Goal: Task Accomplishment & Management: Use online tool/utility

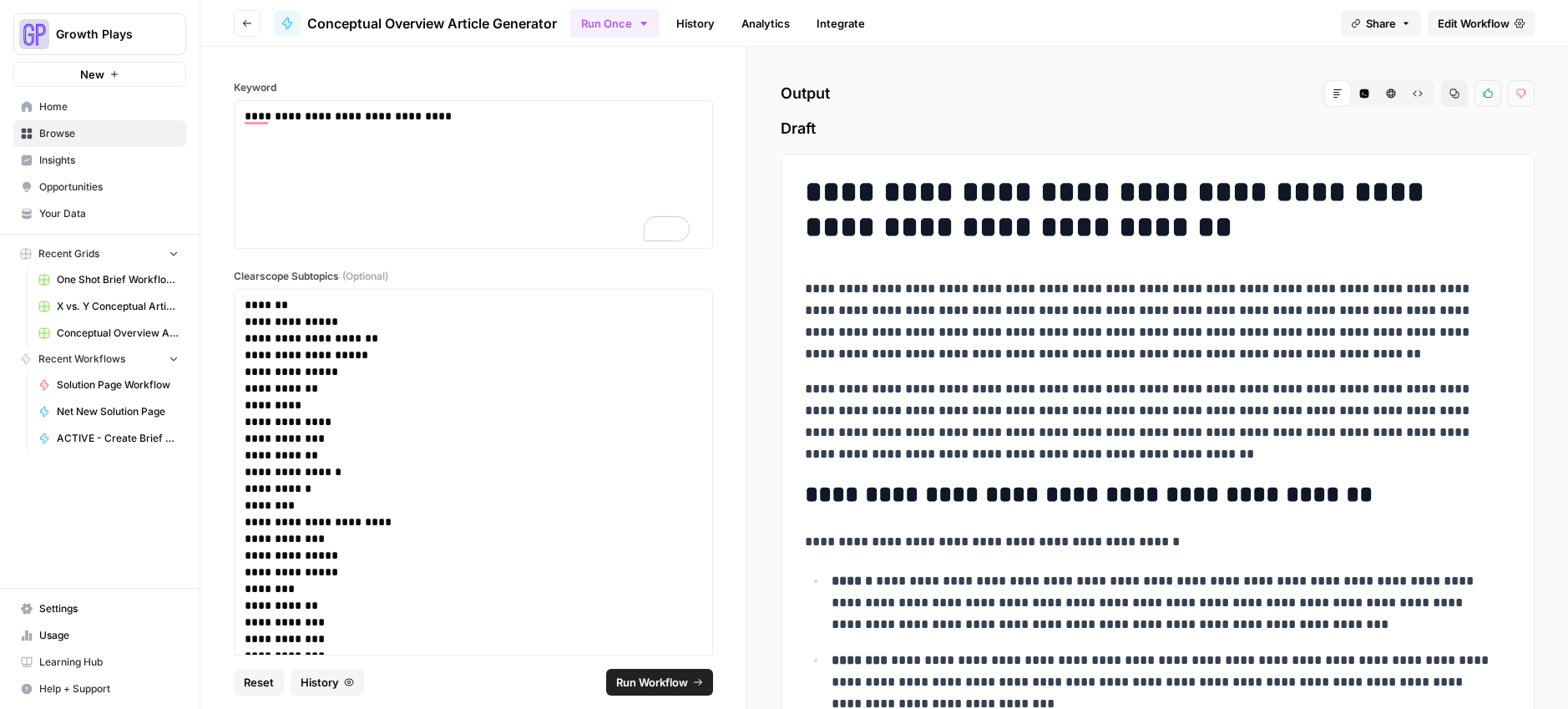
scroll to position [3682, 0]
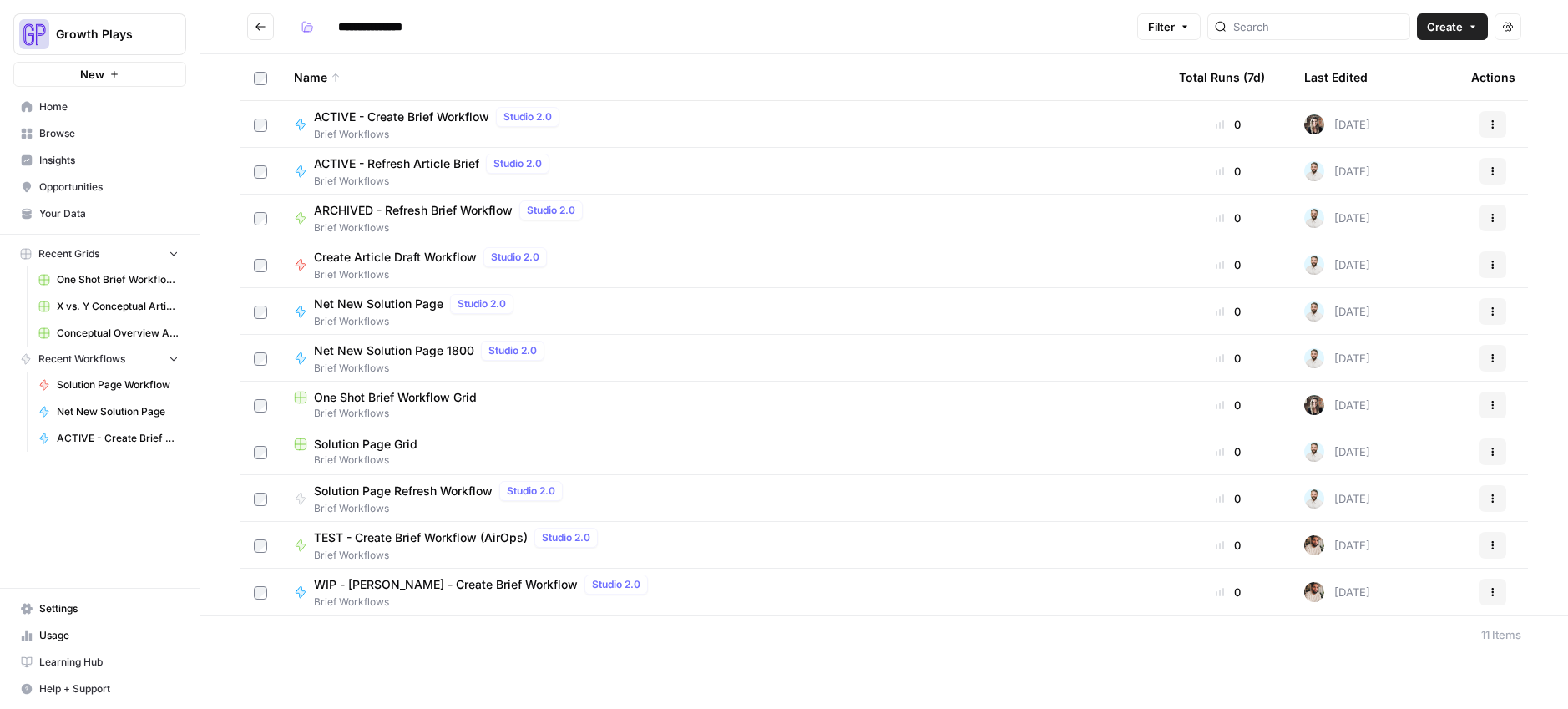
click at [255, 28] on button "Go back" at bounding box center [260, 26] width 27 height 27
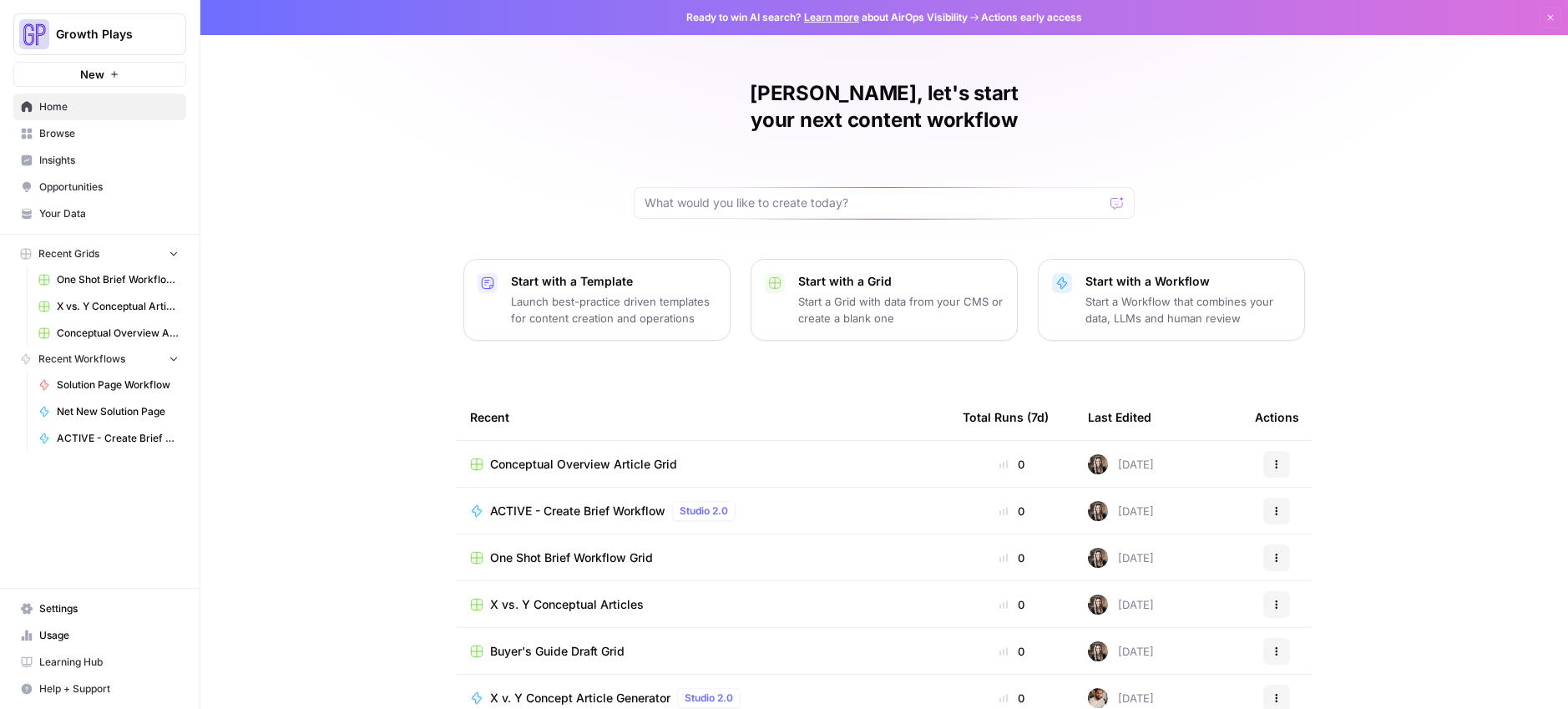
click at [142, 332] on span "Conceptual Overview Article Grid" at bounding box center [118, 332] width 122 height 15
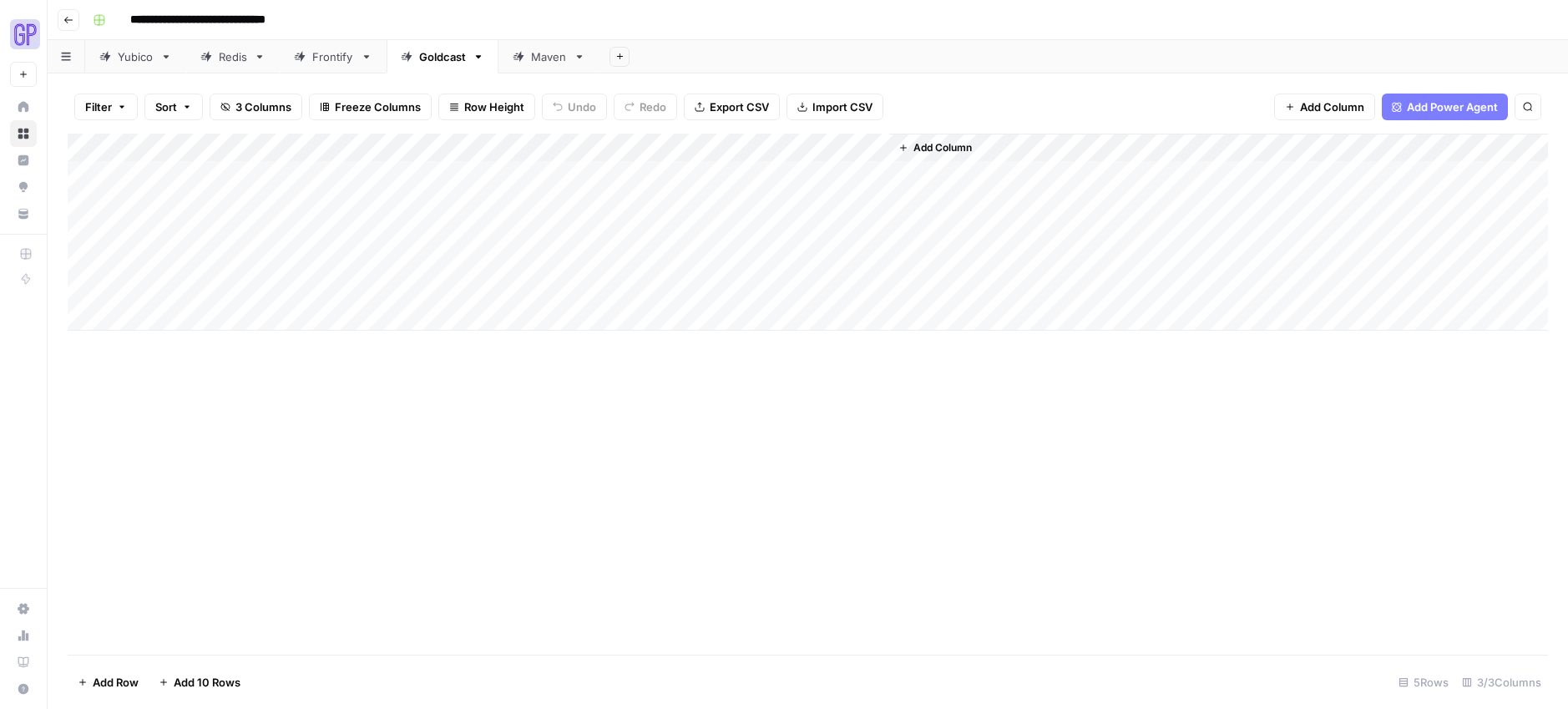
click at [854, 146] on div "Add Column" at bounding box center [808, 232] width 1481 height 197
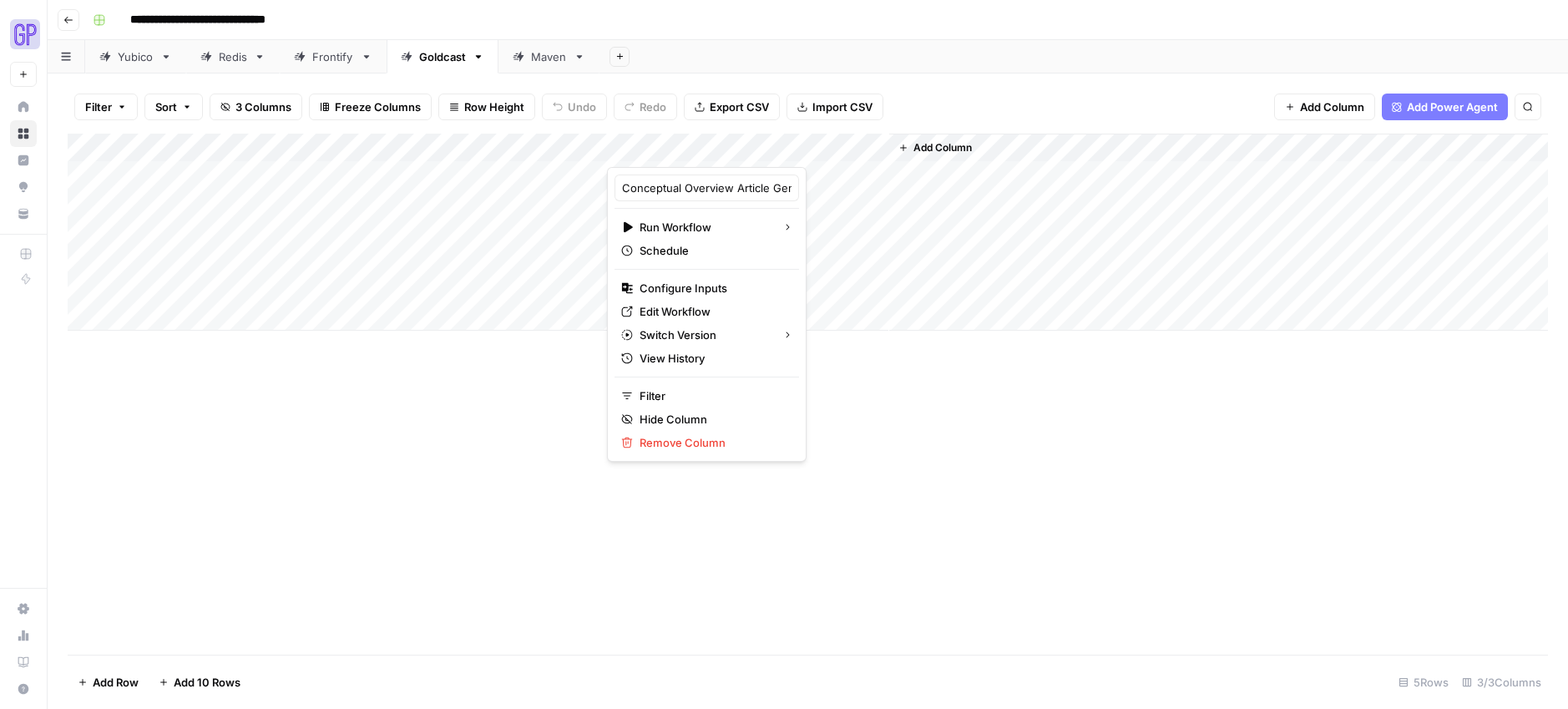
click at [395, 409] on div "Add Column" at bounding box center [808, 394] width 1481 height 521
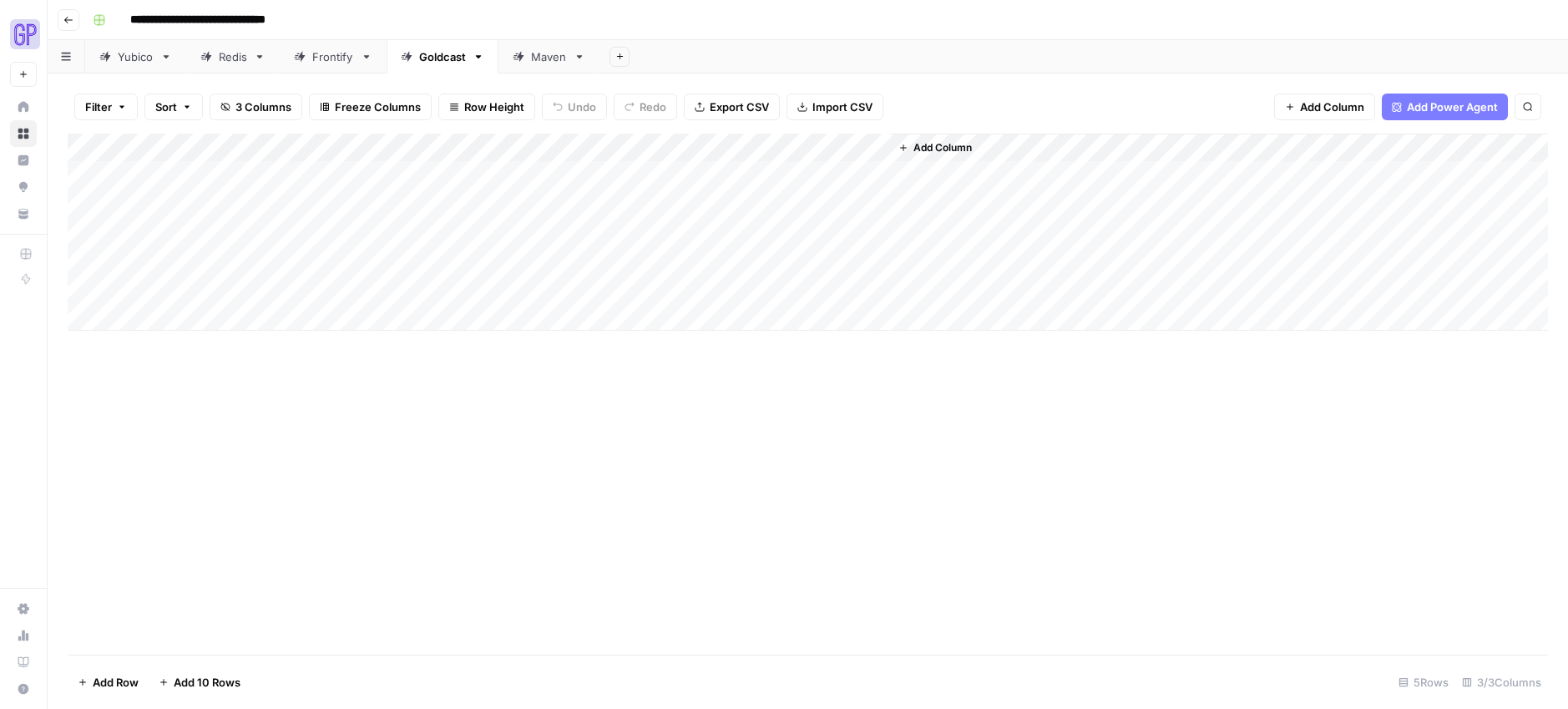
click at [126, 42] on link "Yubico" at bounding box center [135, 56] width 101 height 34
click at [169, 61] on icon "button" at bounding box center [166, 57] width 12 height 12
click at [192, 108] on div "Duplicate Sheet" at bounding box center [229, 112] width 106 height 16
click at [661, 57] on div "Yubico" at bounding box center [649, 56] width 35 height 16
click at [678, 54] on icon "button" at bounding box center [681, 57] width 12 height 12
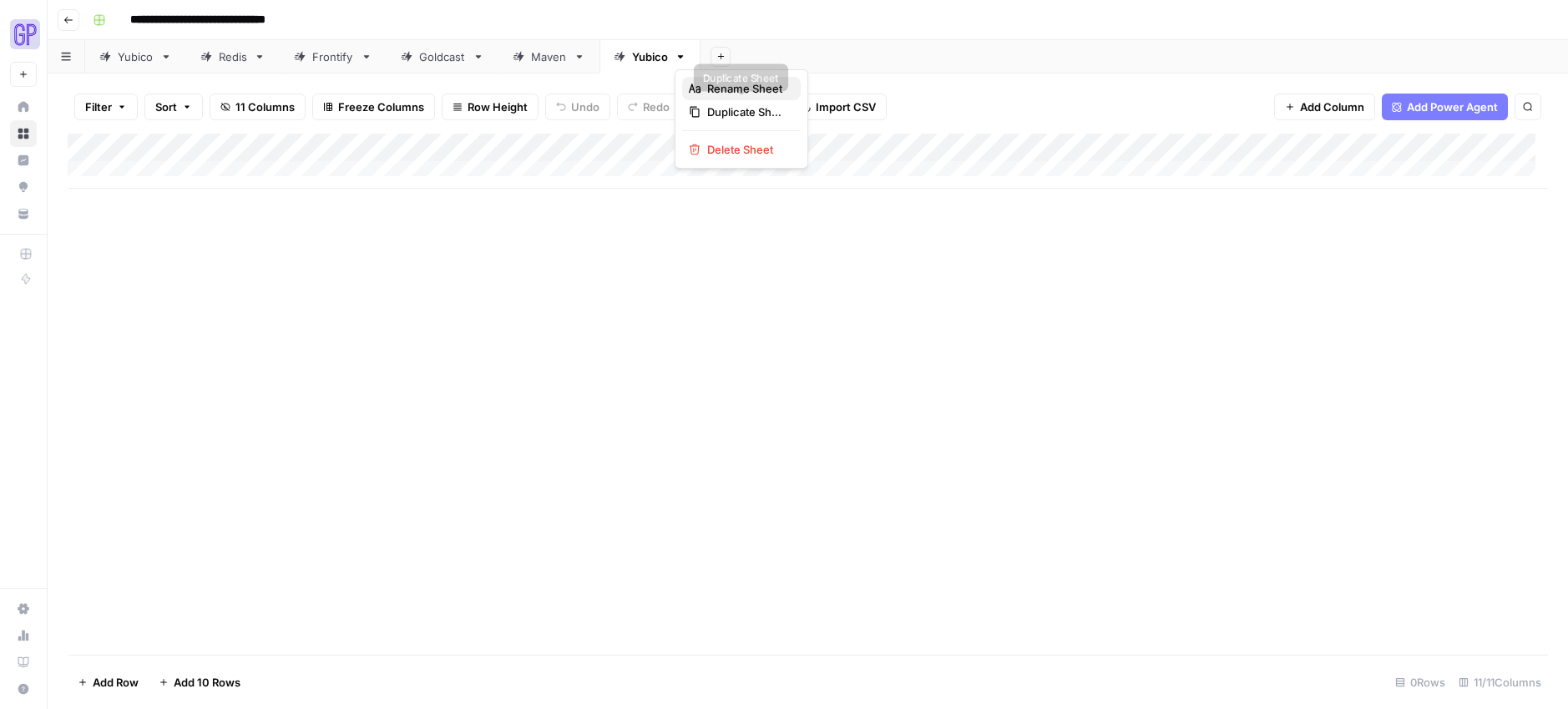
click at [700, 93] on icon "button" at bounding box center [695, 88] width 12 height 12
type input "*"
type input "**********"
click at [938, 351] on div "Add Column" at bounding box center [808, 394] width 1481 height 521
click at [545, 148] on div "Add Column" at bounding box center [808, 161] width 1481 height 55
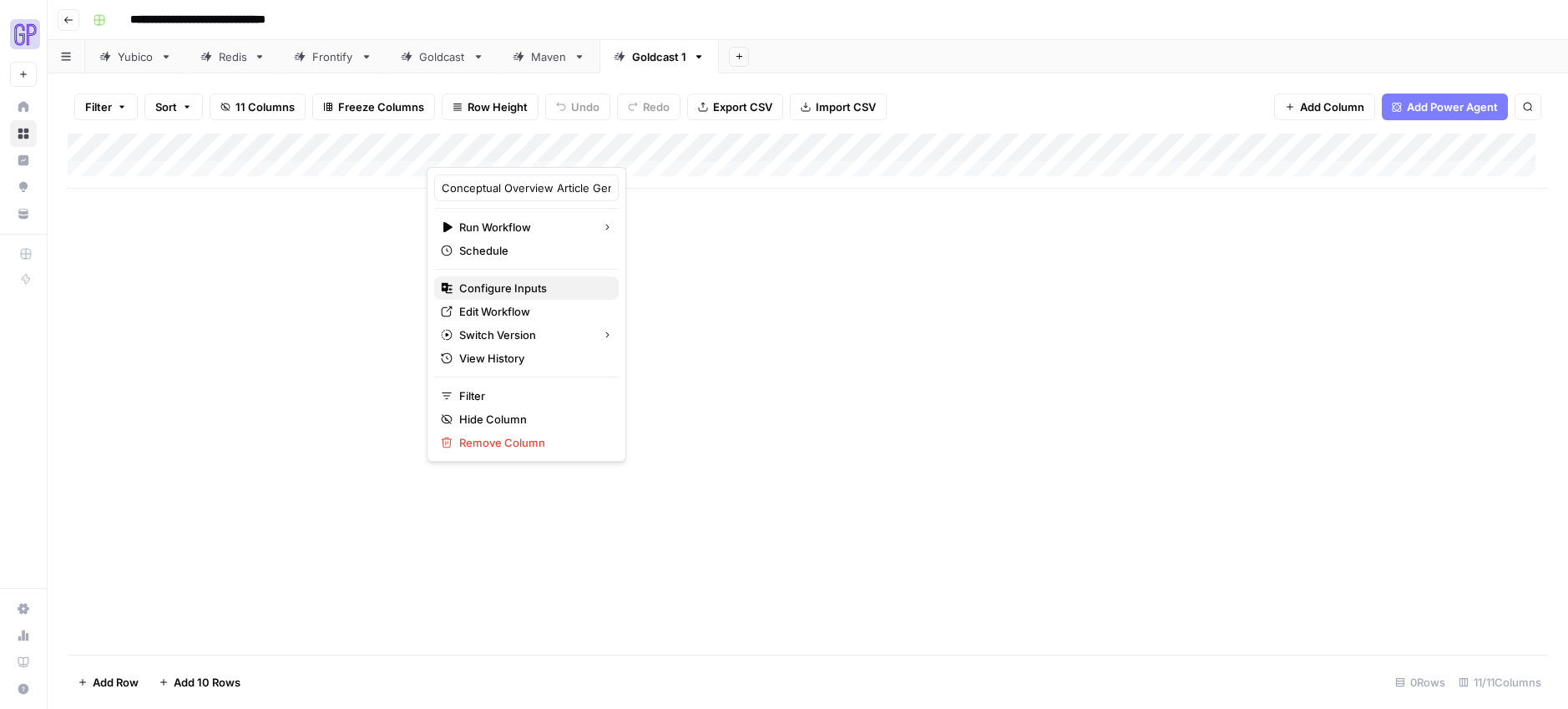
click at [514, 293] on span "Configure Inputs" at bounding box center [532, 287] width 146 height 16
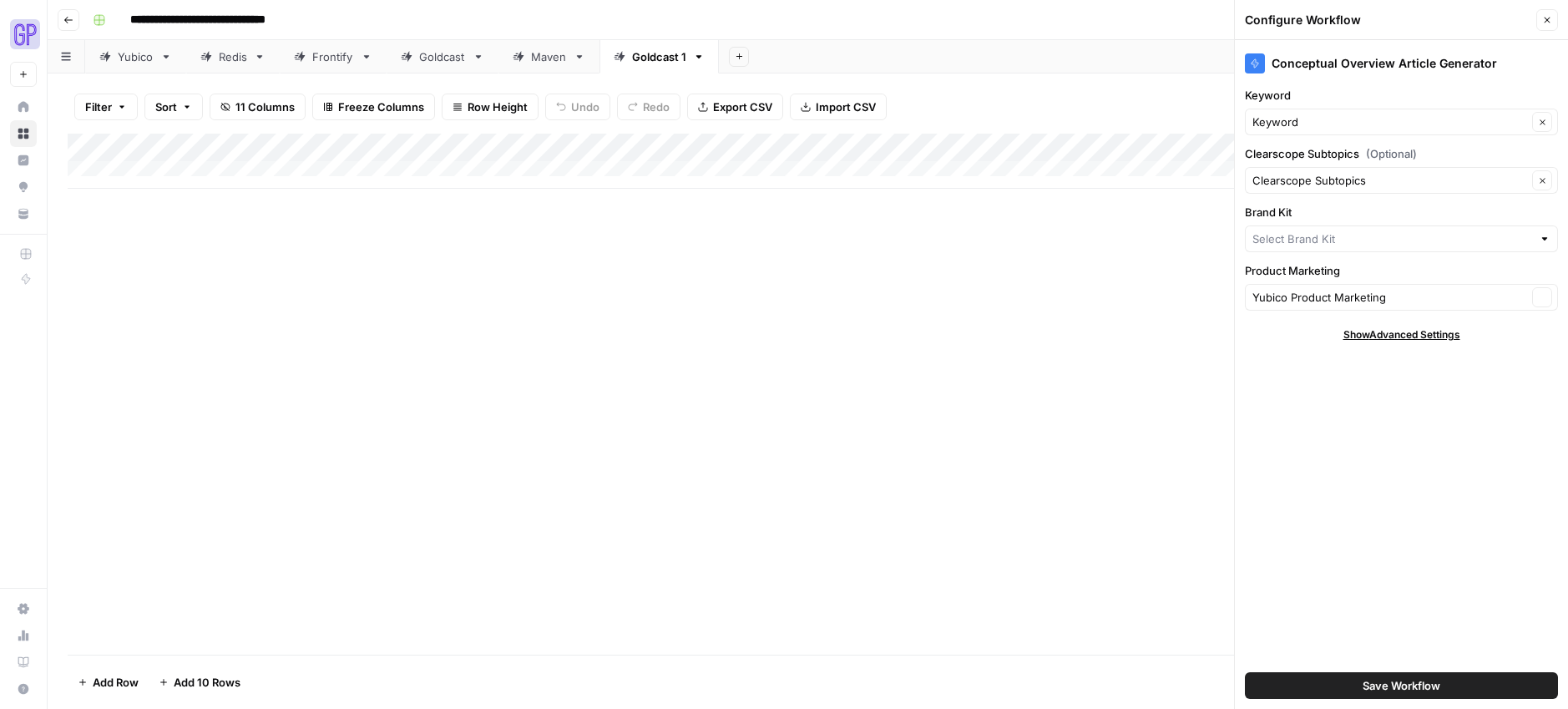
type input "Yubico"
click at [1285, 237] on input "Brand Kit" at bounding box center [1389, 238] width 274 height 16
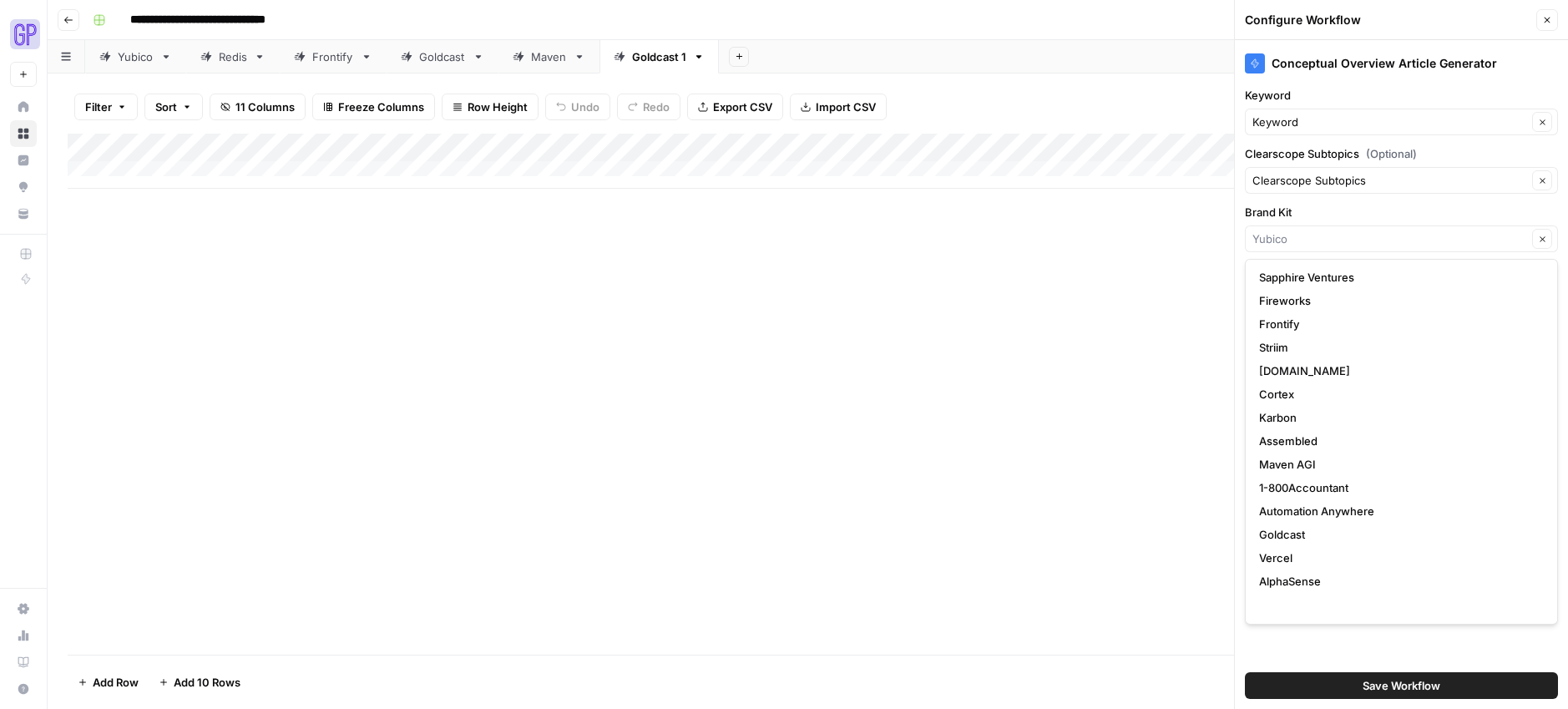
scroll to position [210, 0]
click at [1299, 504] on span "Goldcast" at bounding box center [1397, 511] width 278 height 16
type input "Goldcast"
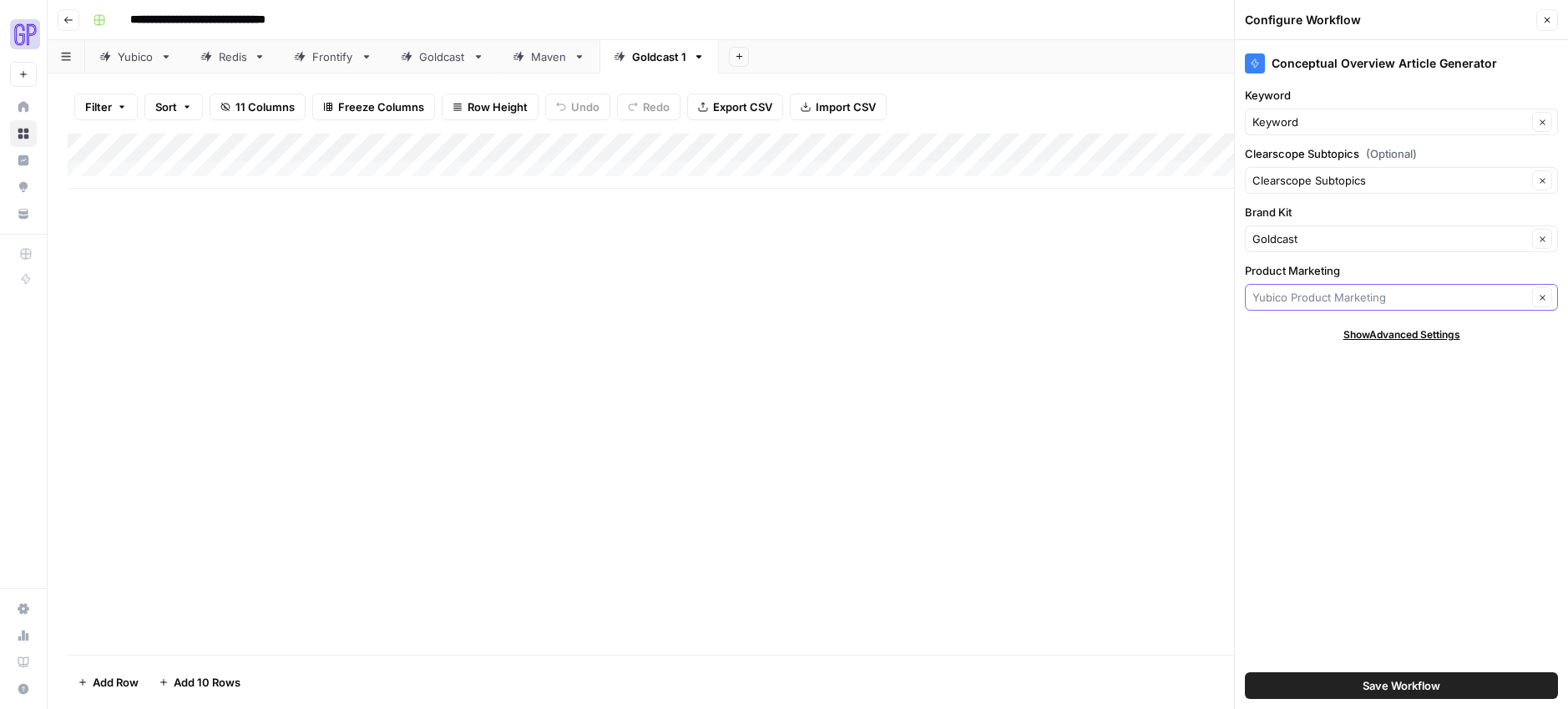
click at [1283, 289] on input "Product Marketing" at bounding box center [1389, 297] width 274 height 16
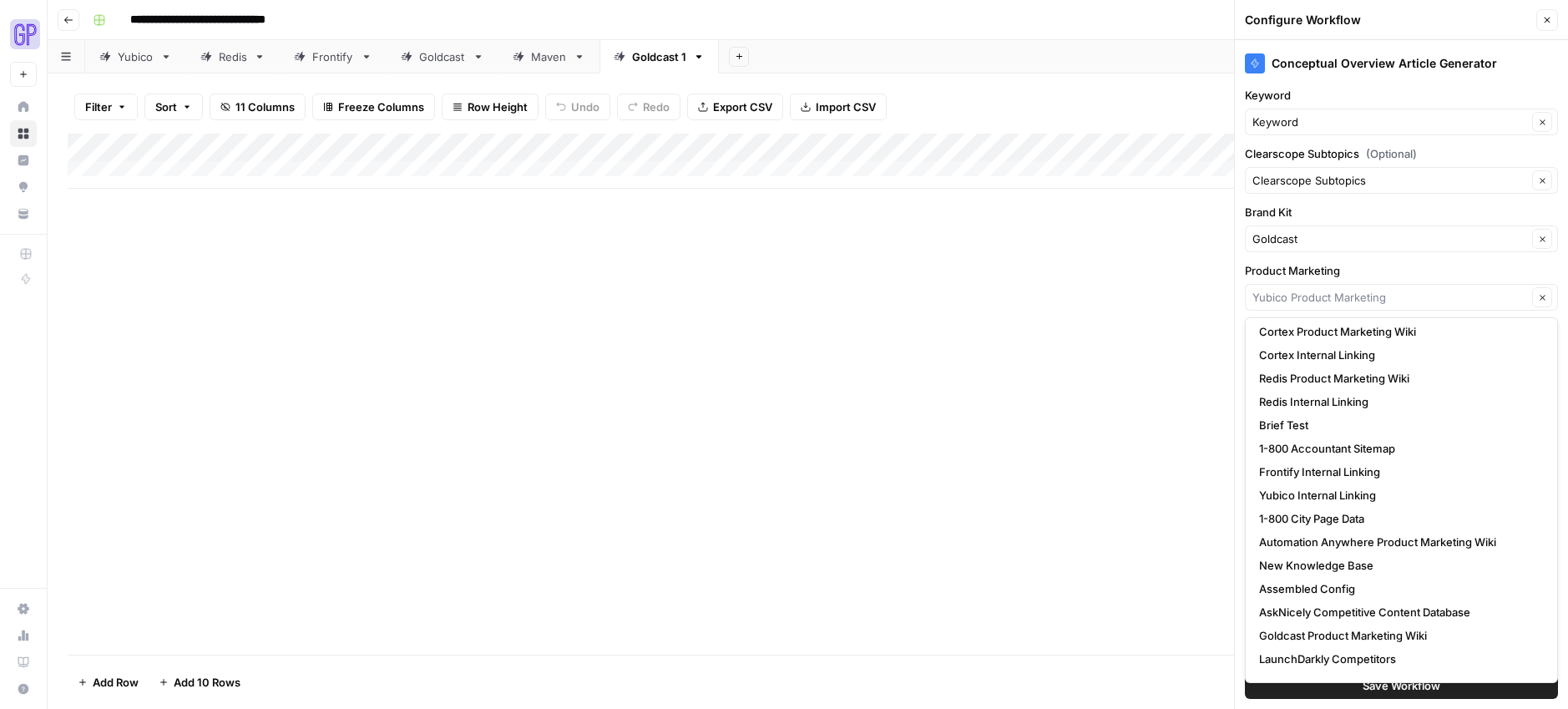
scroll to position [818, 0]
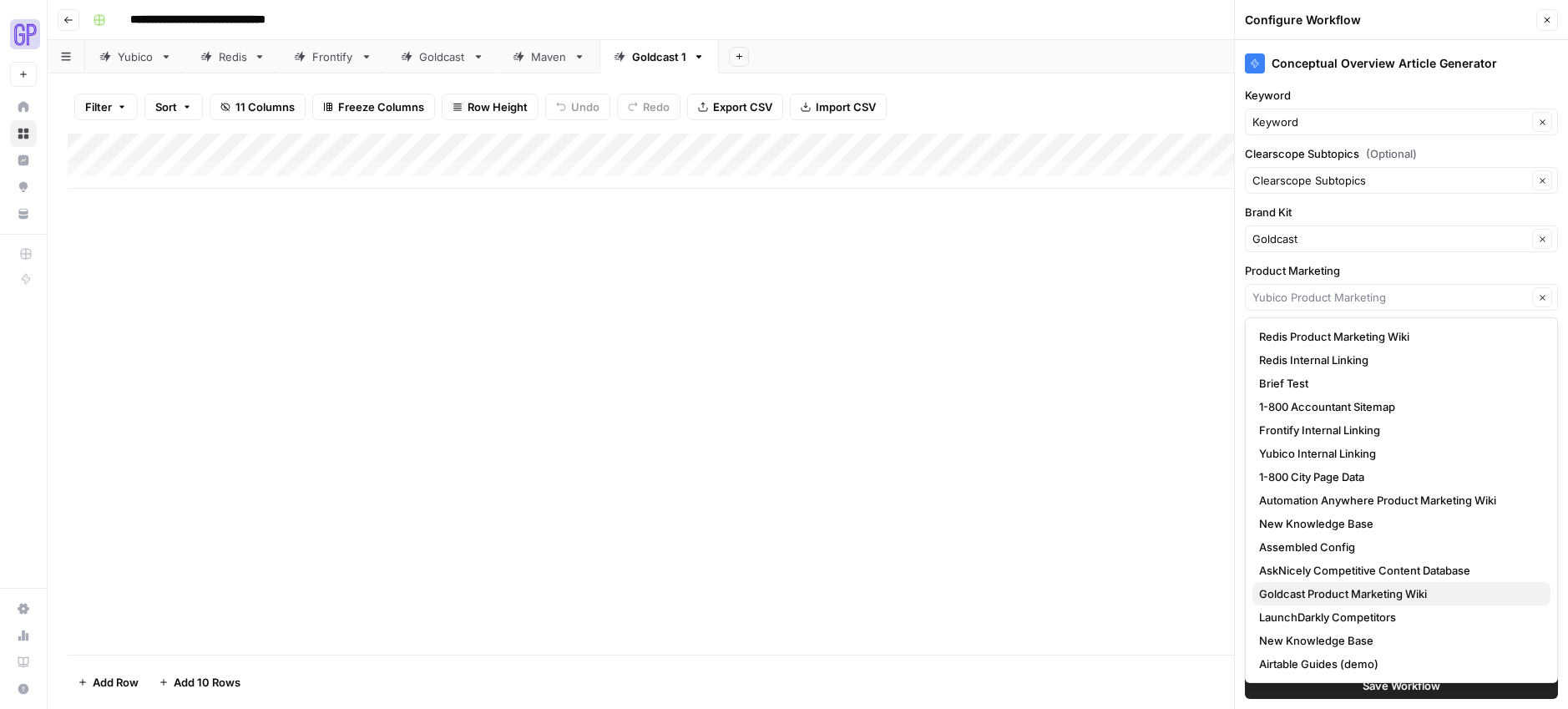
click at [1361, 585] on span "Goldcast Product Marketing Wiki" at bounding box center [1397, 593] width 278 height 16
type input "Goldcast Product Marketing Wiki"
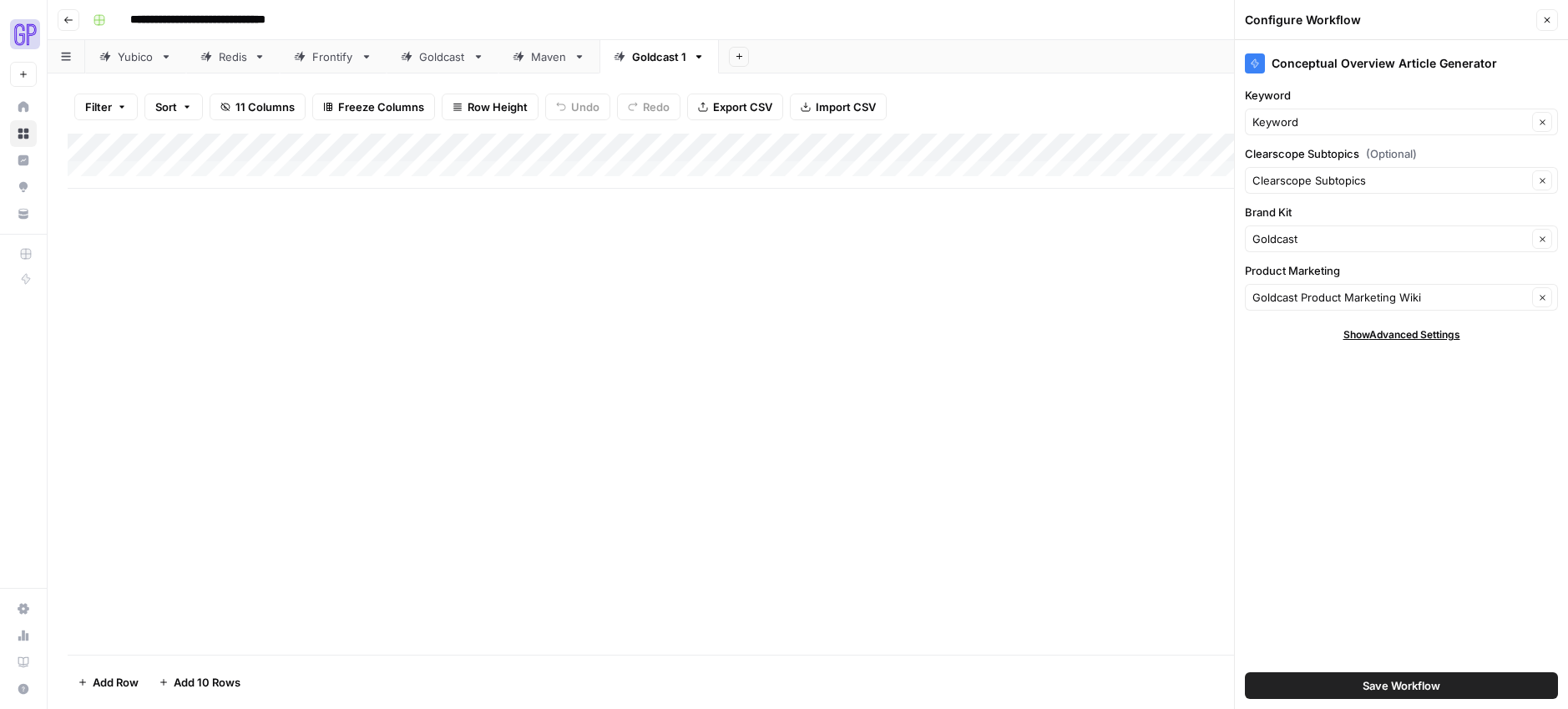
click at [1429, 690] on span "Save Workflow" at bounding box center [1402, 685] width 78 height 16
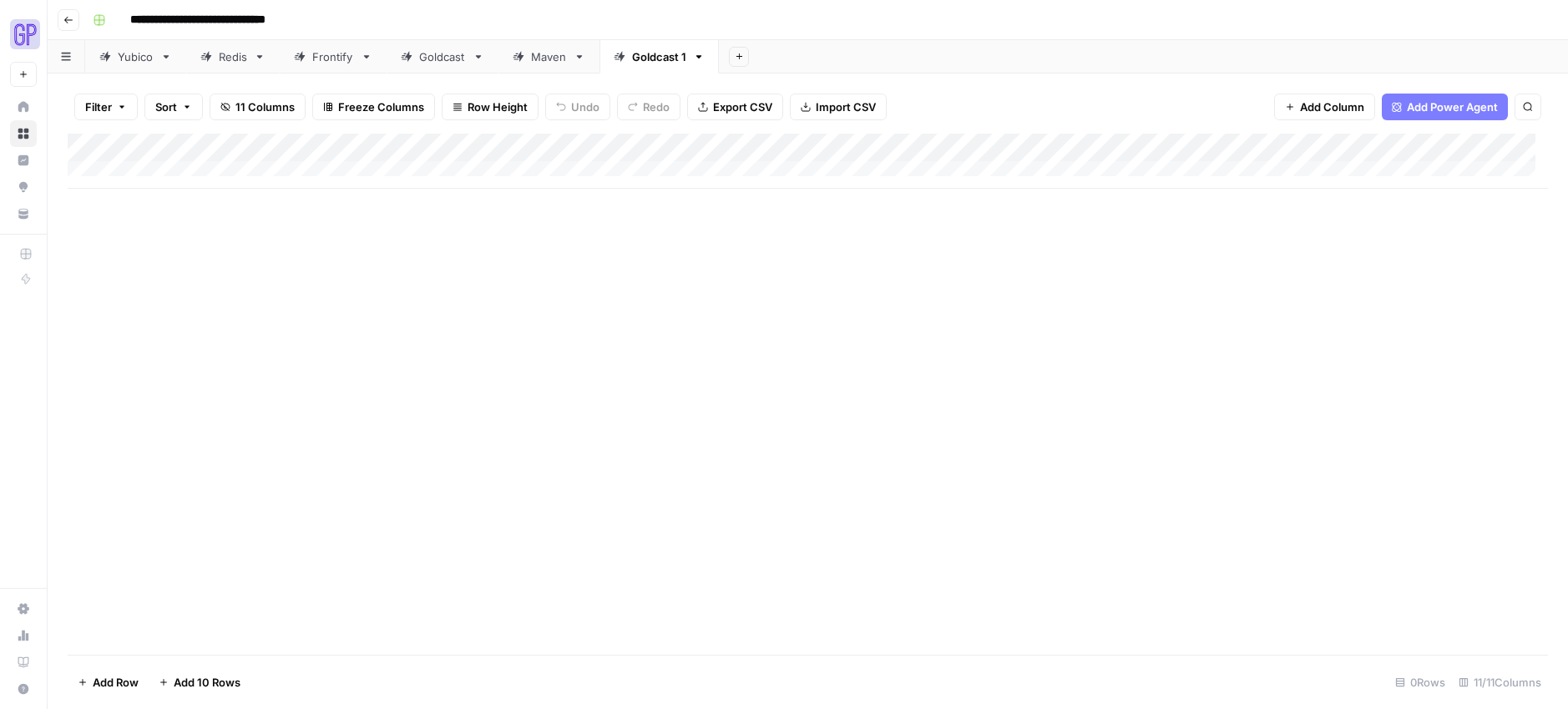
click at [716, 144] on div "Add Column" at bounding box center [808, 161] width 1481 height 55
click at [959, 309] on div "Add Column" at bounding box center [808, 394] width 1481 height 521
click at [1222, 147] on div "Add Column" at bounding box center [808, 161] width 1481 height 55
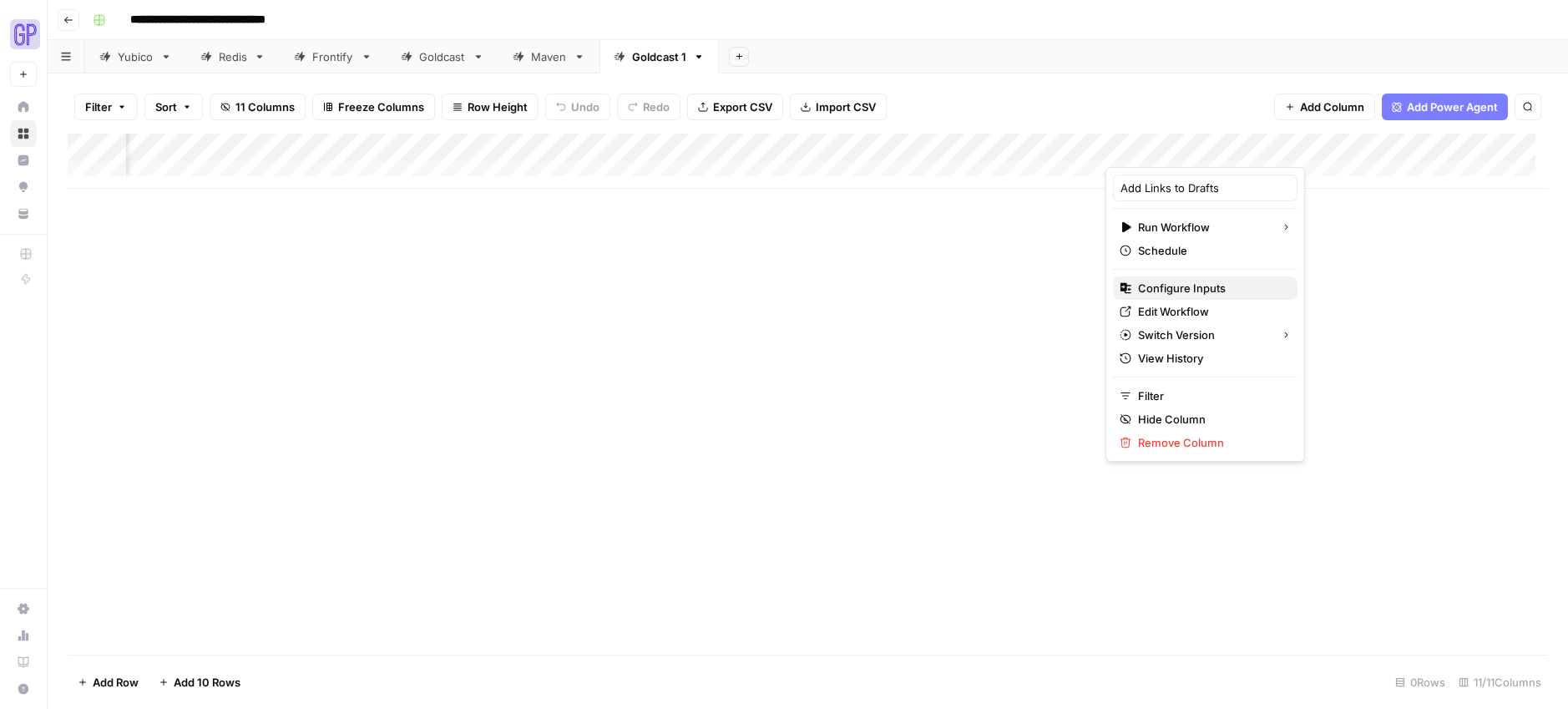
click at [1209, 287] on span "Configure Inputs" at bounding box center [1210, 287] width 146 height 16
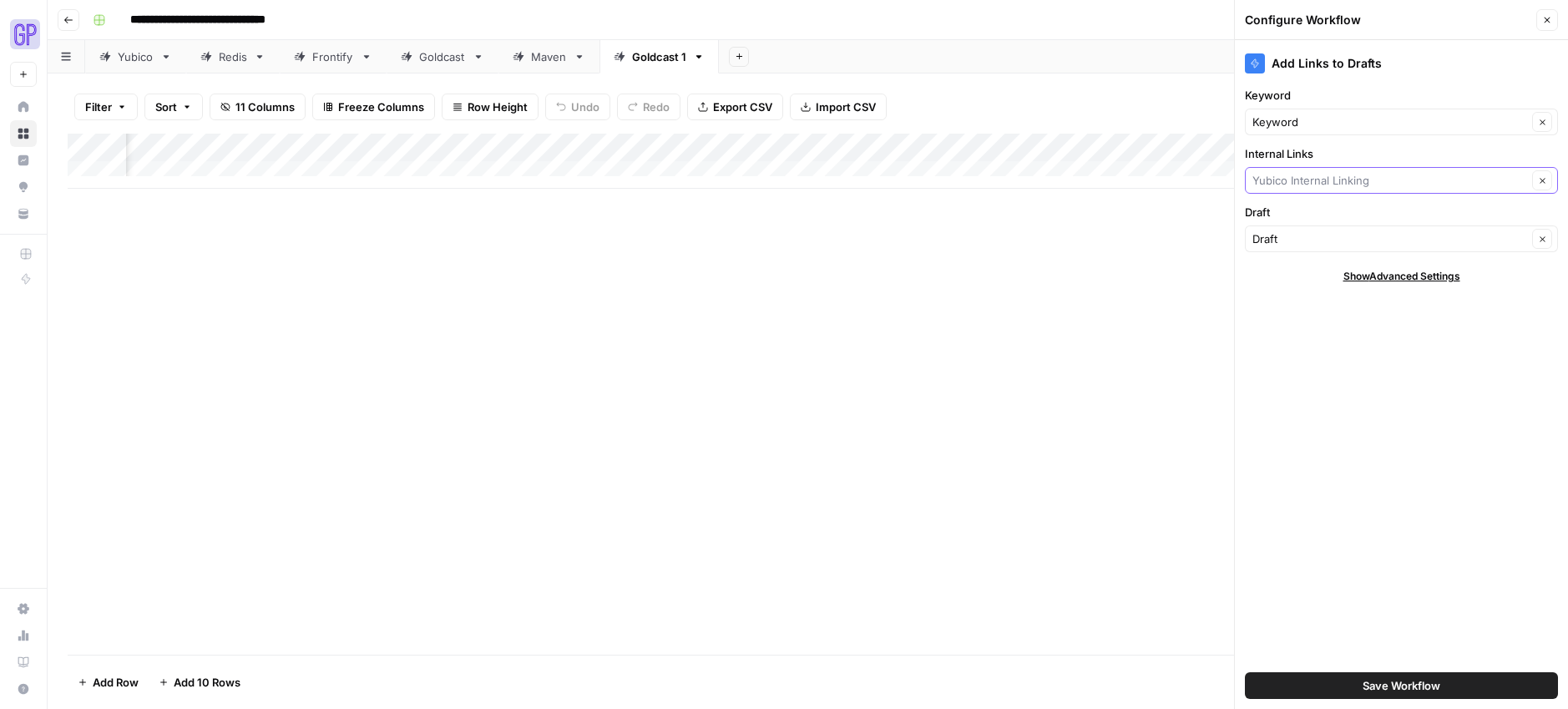
click at [1369, 185] on input "Internal Links" at bounding box center [1389, 180] width 274 height 16
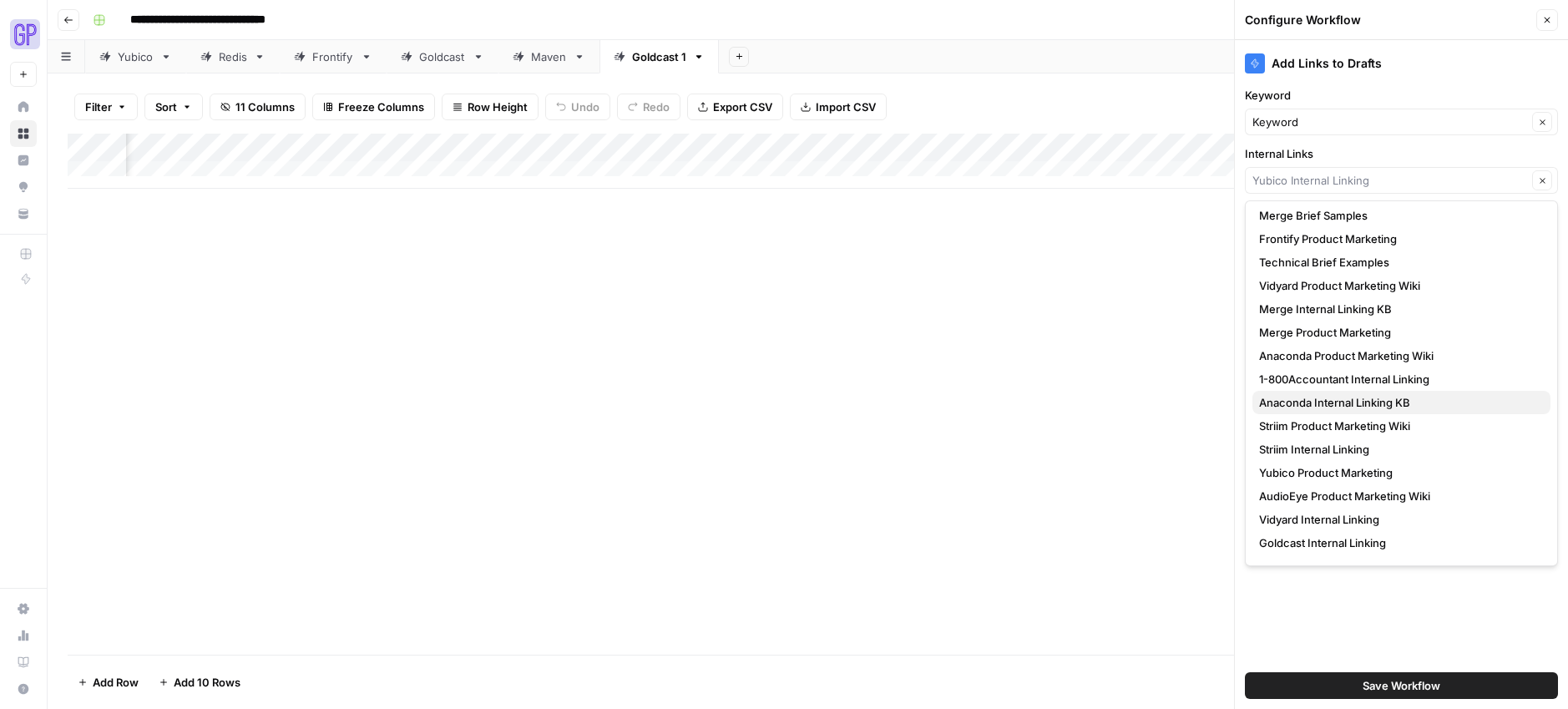
scroll to position [160, 0]
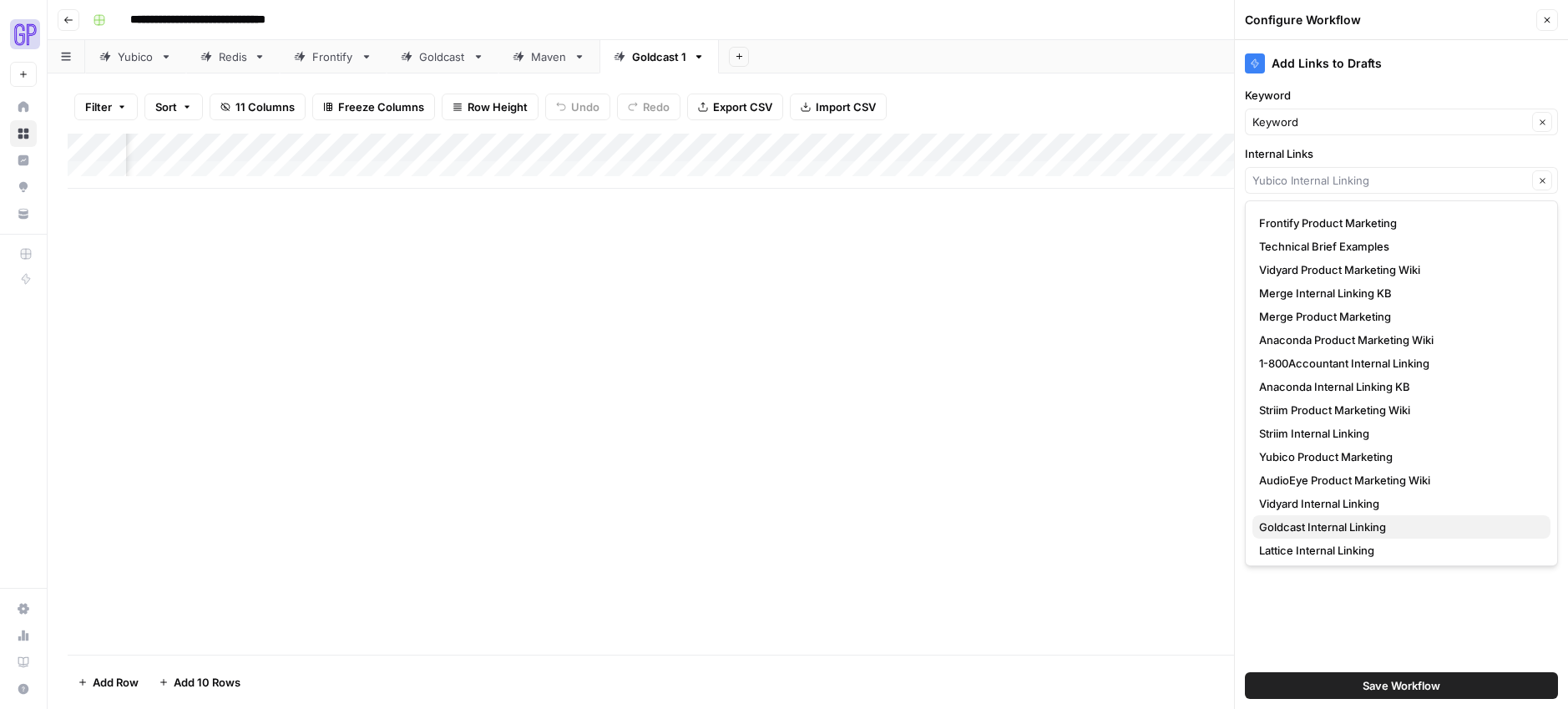
click at [1367, 522] on span "Goldcast Internal Linking" at bounding box center [1397, 526] width 278 height 16
type input "Goldcast Internal Linking"
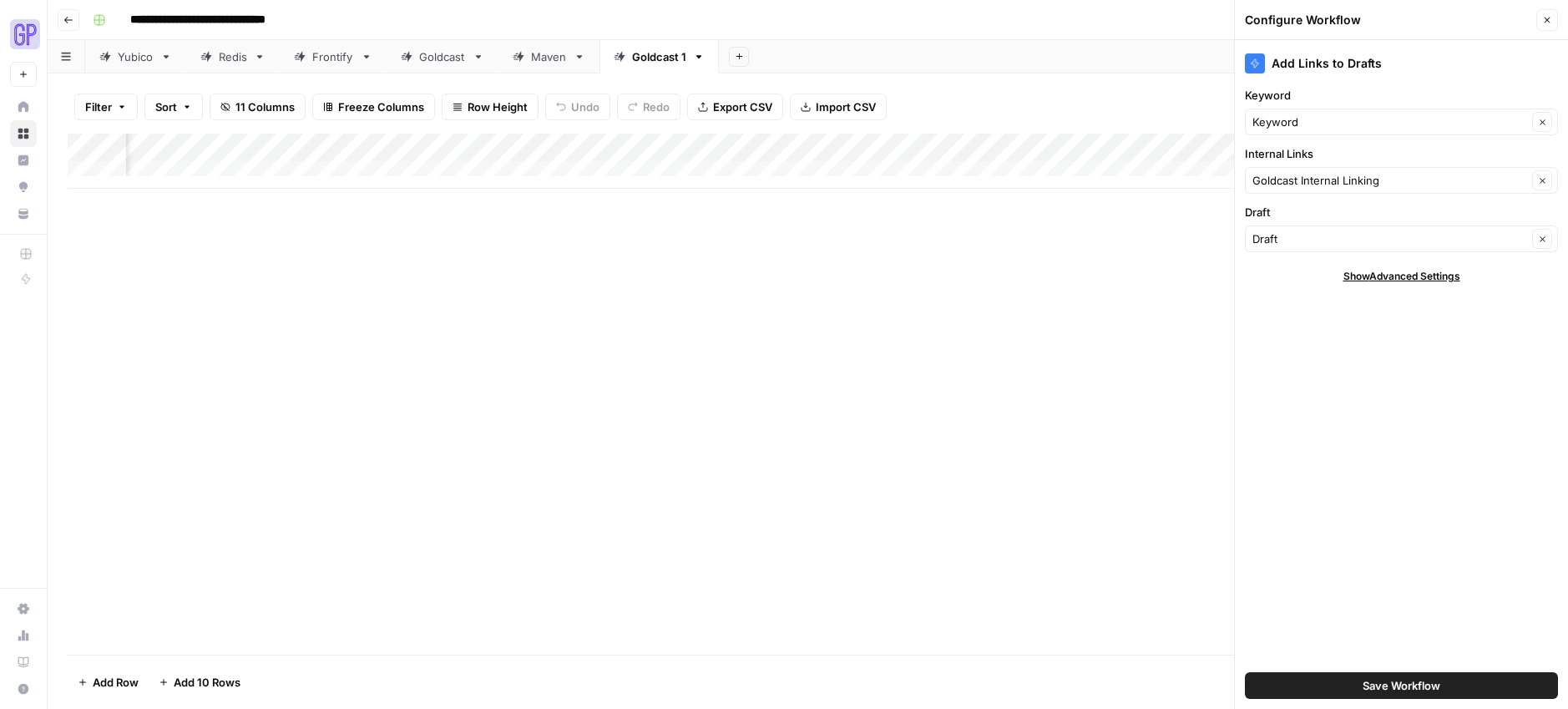
click at [1457, 678] on button "Save Workflow" at bounding box center [1402, 685] width 313 height 27
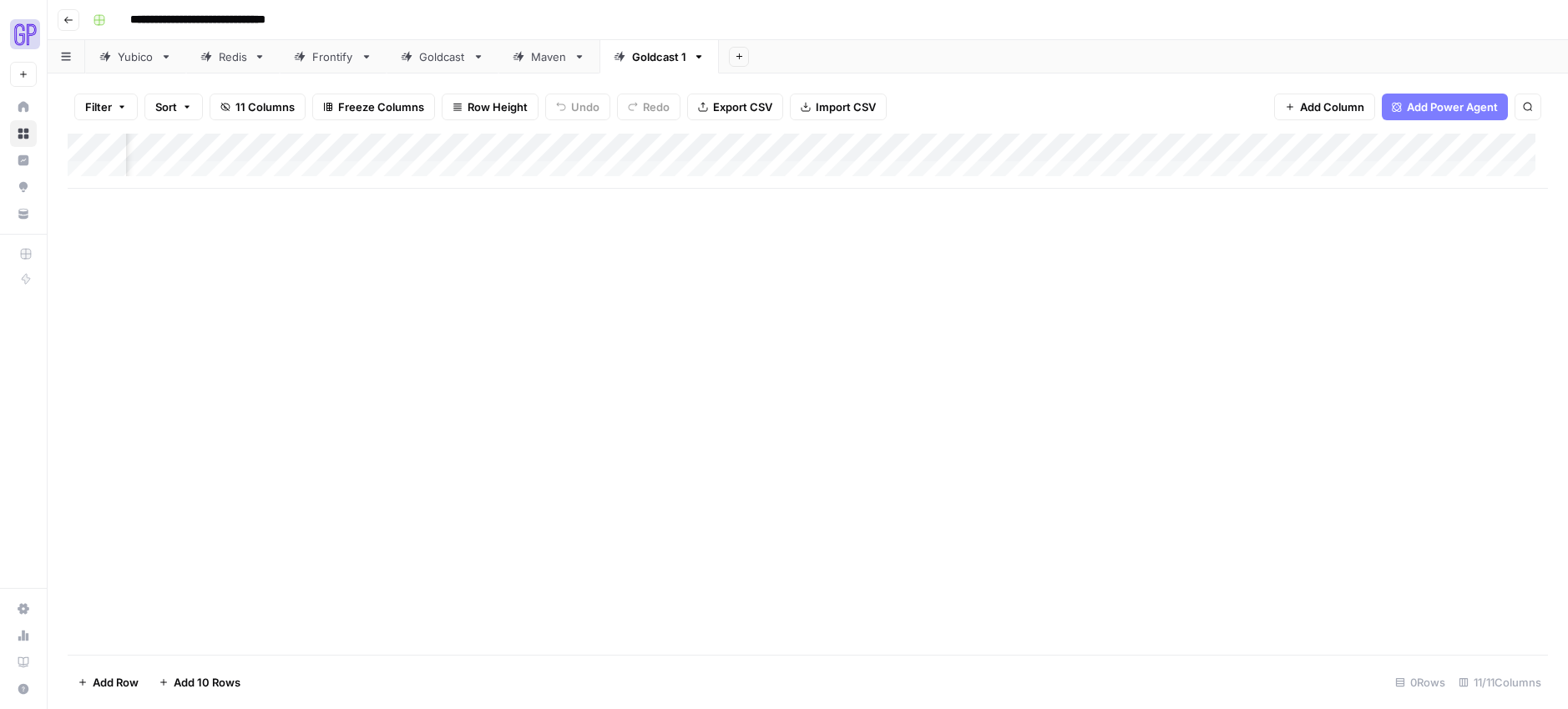
click at [939, 145] on div "Add Column" at bounding box center [808, 161] width 1481 height 55
drag, startPoint x: 759, startPoint y: 258, endPoint x: 750, endPoint y: 235, distance: 24.7
click at [760, 258] on div "Add Column" at bounding box center [808, 394] width 1481 height 521
click at [794, 151] on div "Add Column" at bounding box center [808, 161] width 1481 height 55
click at [471, 150] on div "Add Column" at bounding box center [808, 161] width 1481 height 55
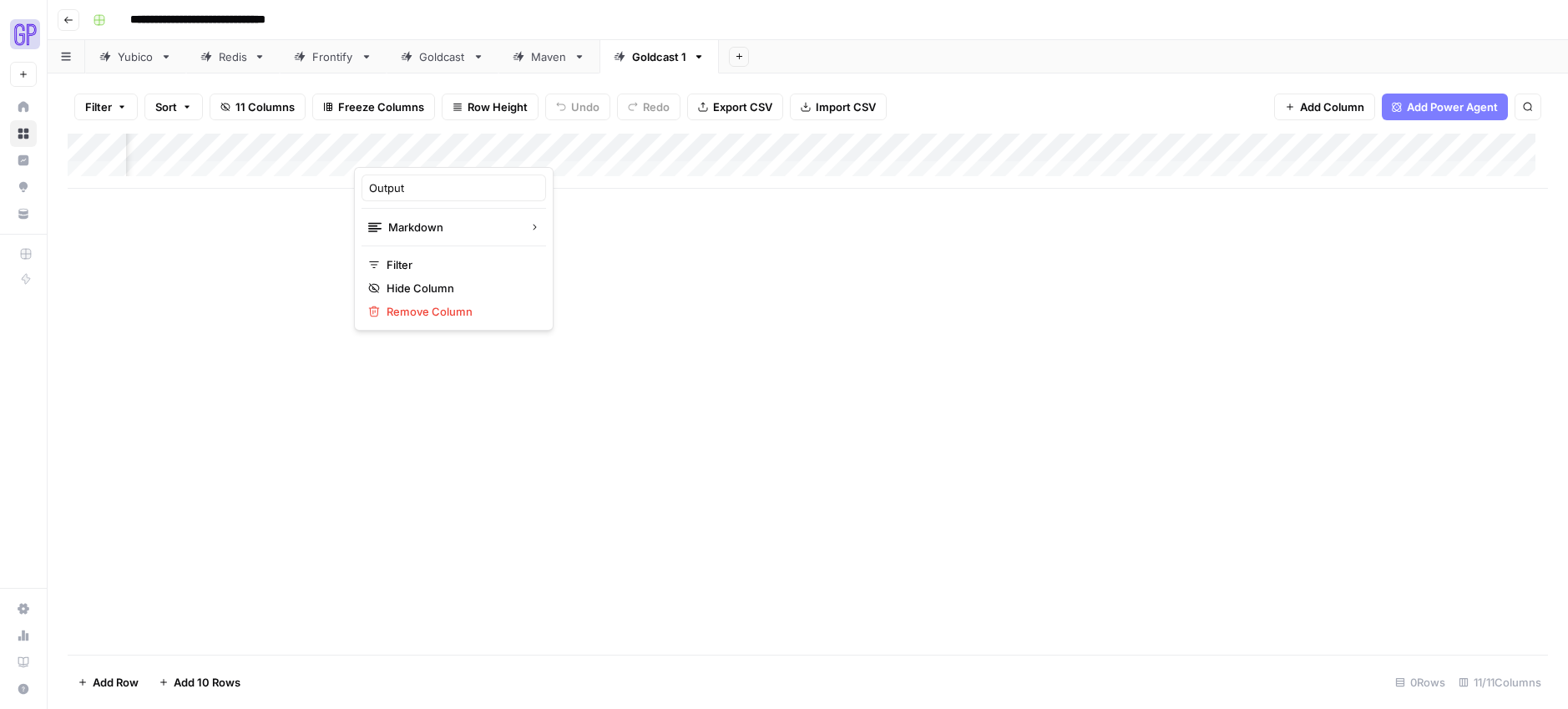
click at [578, 149] on div "Add Column" at bounding box center [808, 161] width 1481 height 55
click at [785, 146] on div "Add Column" at bounding box center [808, 161] width 1481 height 55
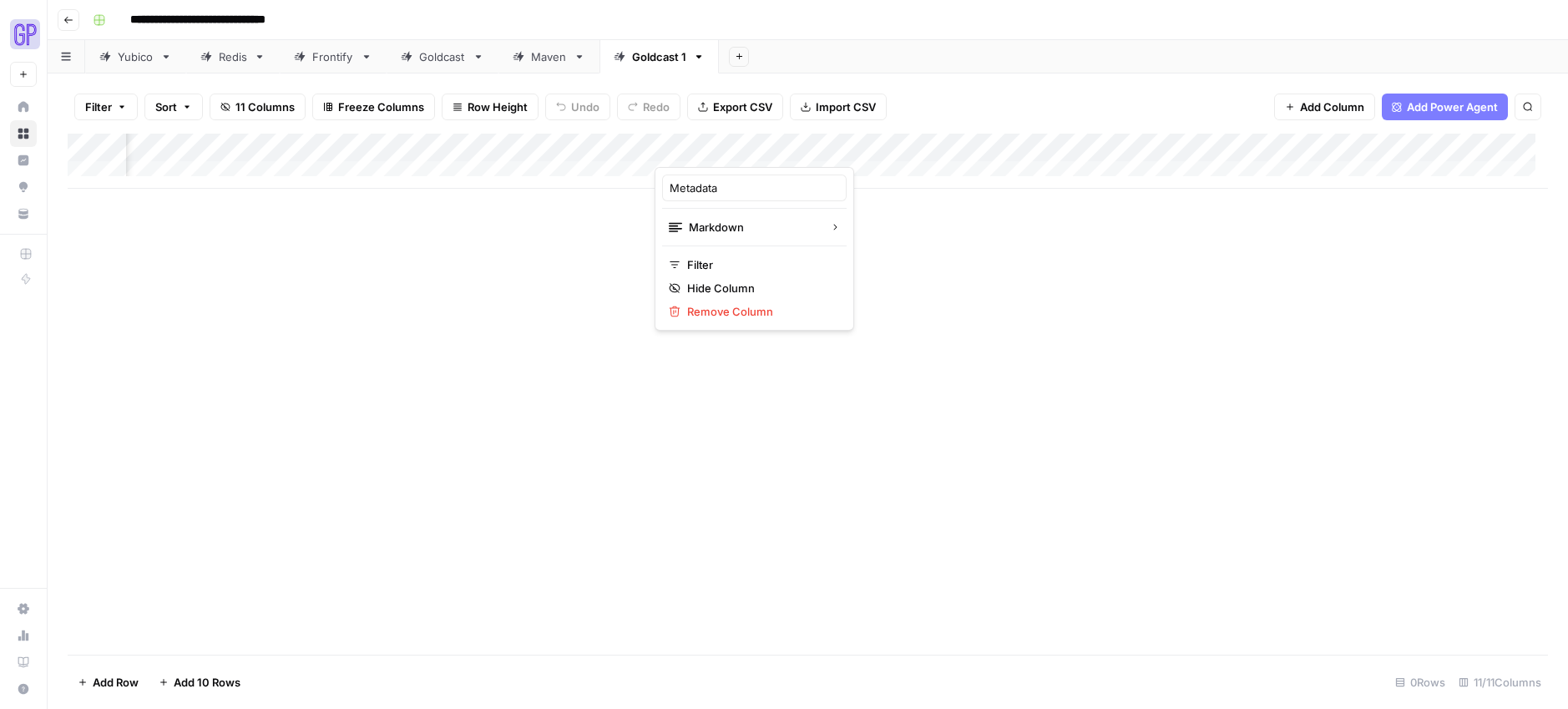
click at [923, 138] on div "Add Column" at bounding box center [808, 161] width 1481 height 55
click at [1082, 146] on div "Add Column" at bounding box center [808, 161] width 1481 height 55
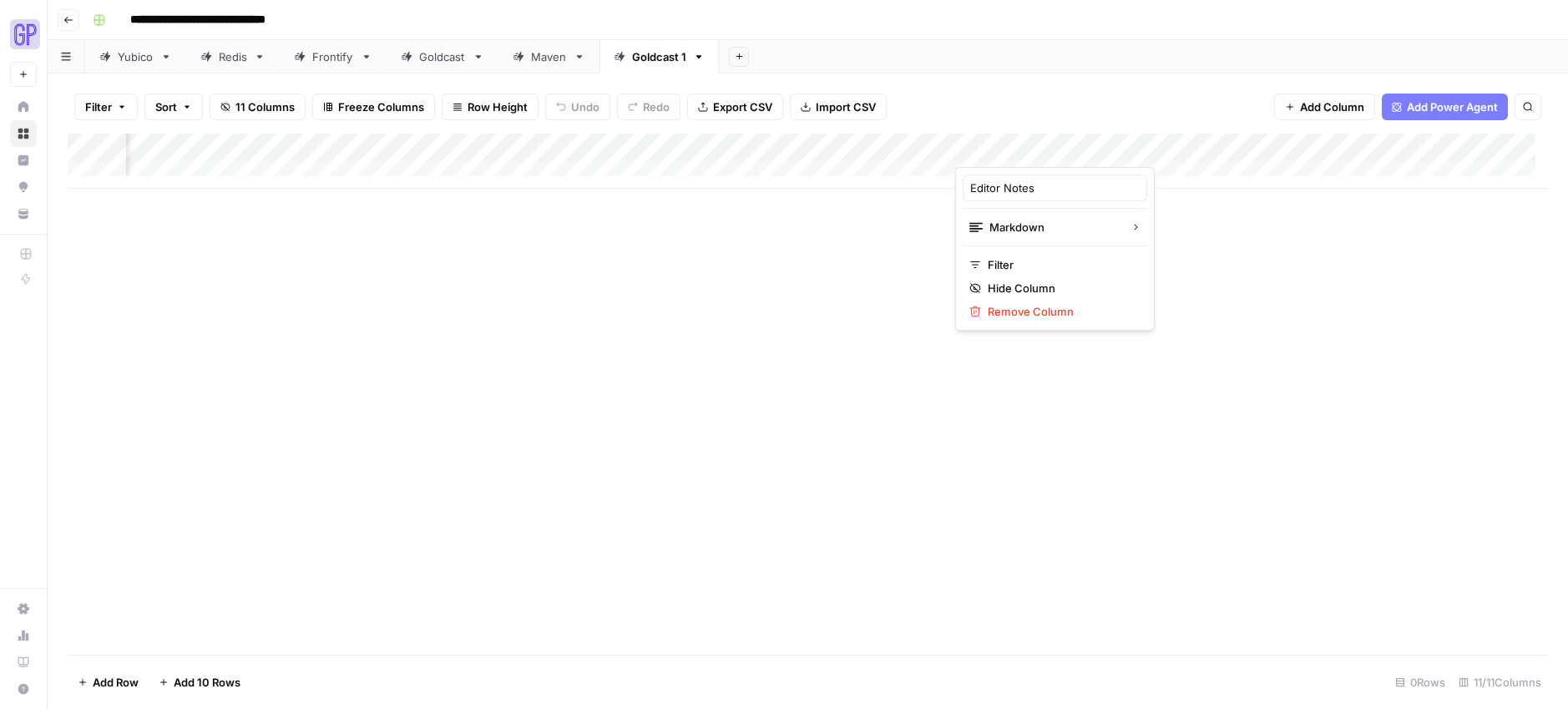
click at [1172, 154] on div "Add Column" at bounding box center [808, 161] width 1481 height 55
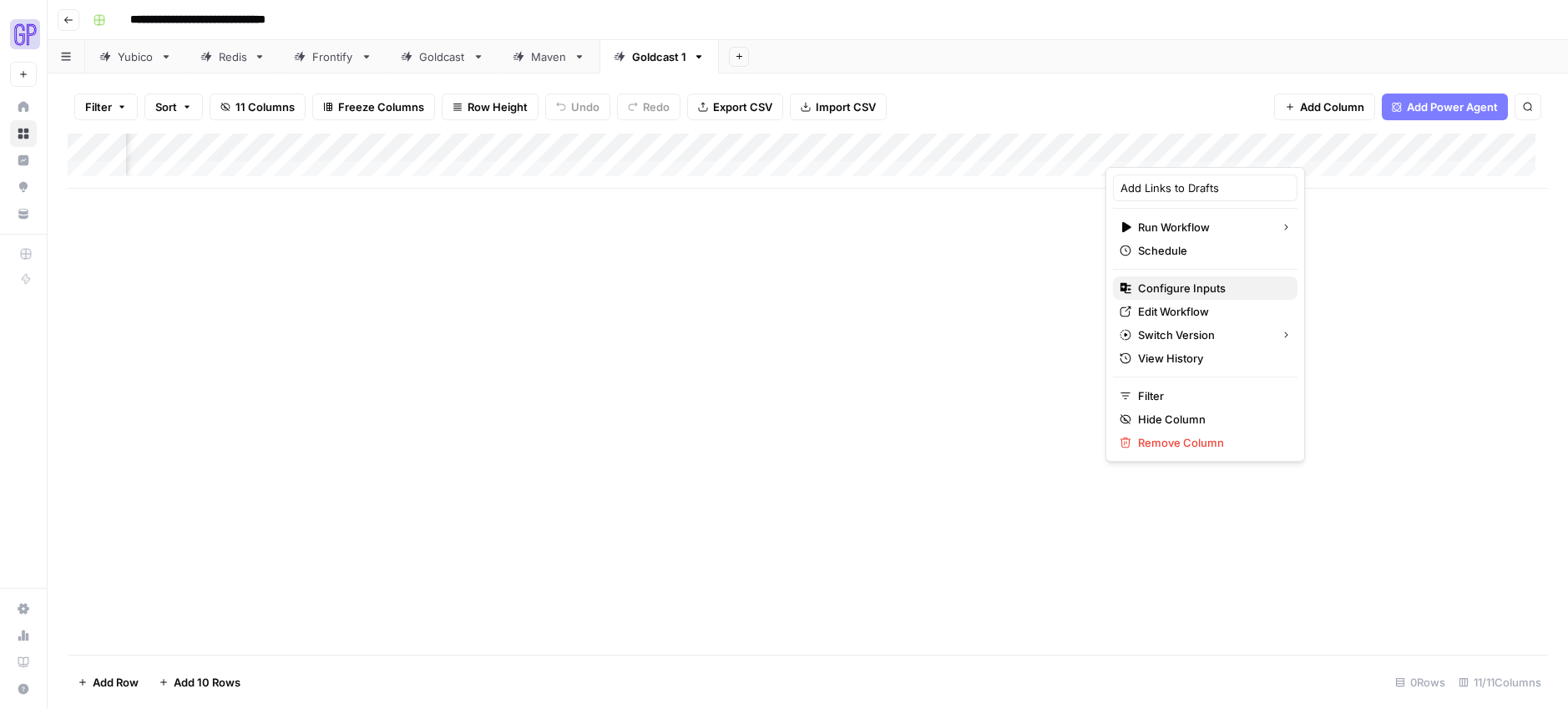
click at [1224, 280] on span "Configure Inputs" at bounding box center [1210, 287] width 146 height 16
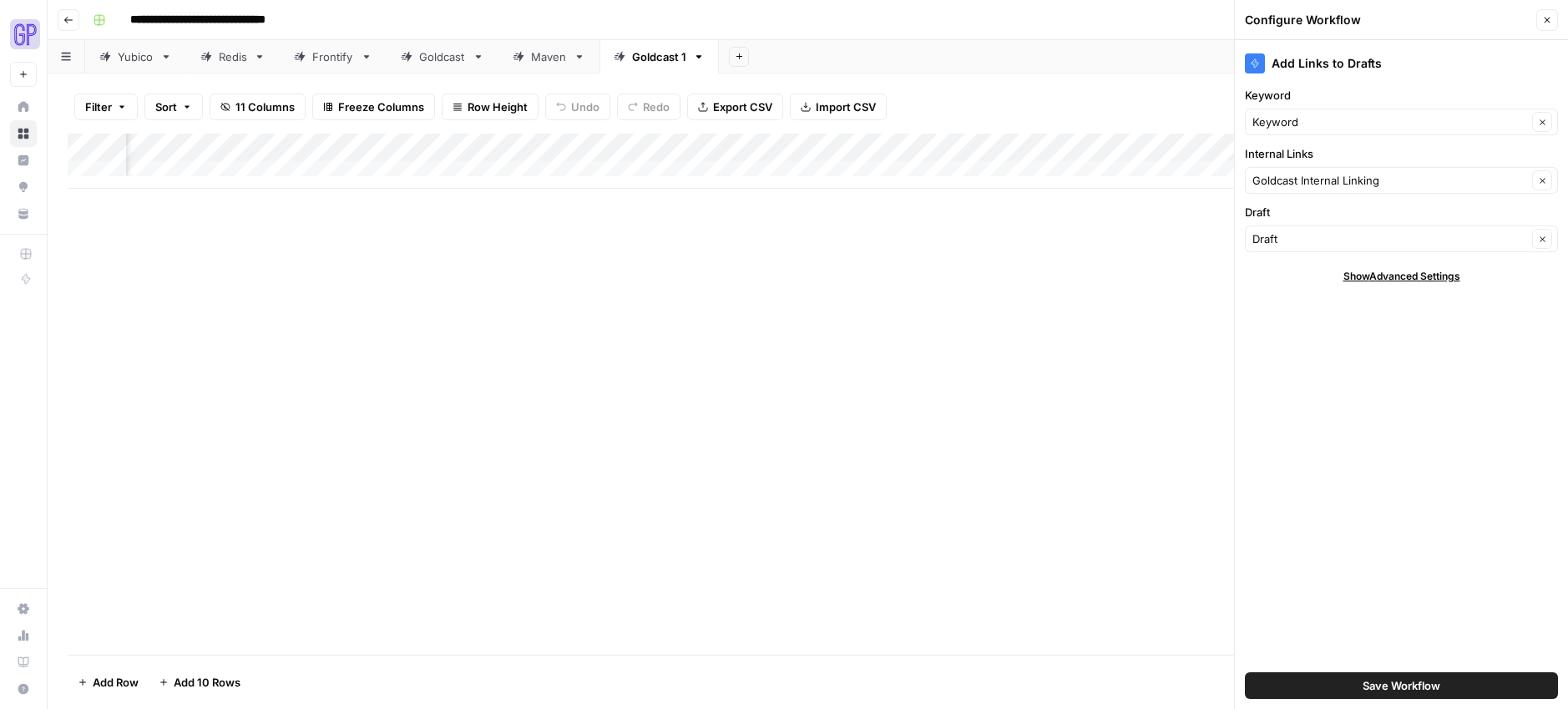
click at [1099, 287] on div "Add Column" at bounding box center [808, 394] width 1481 height 521
click at [1111, 145] on div "Add Column" at bounding box center [808, 161] width 1481 height 55
click at [1202, 153] on div "Add Column" at bounding box center [808, 161] width 1481 height 55
click at [1242, 190] on input "Product Marketing Section" at bounding box center [1225, 187] width 170 height 16
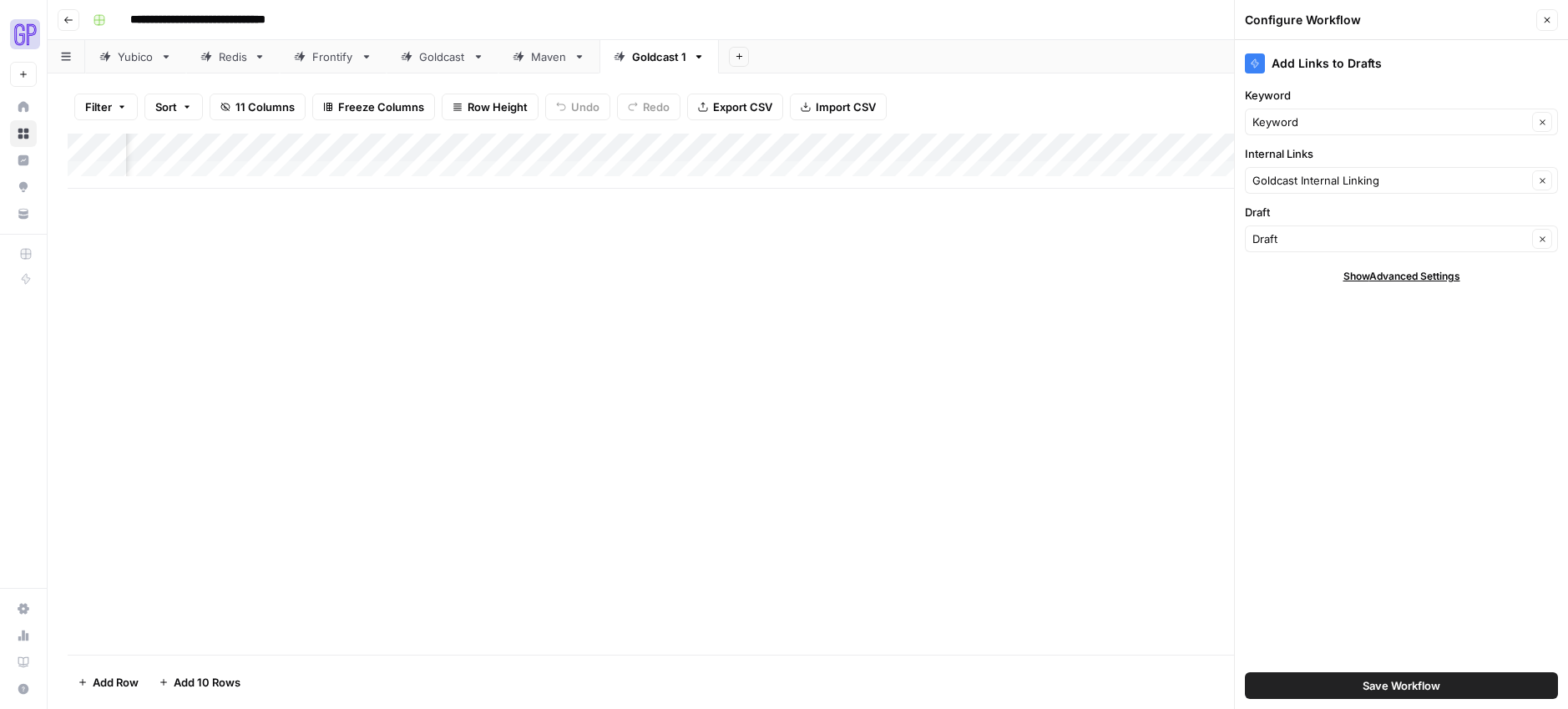
click at [1043, 264] on div "Add Column" at bounding box center [808, 394] width 1481 height 521
click at [1452, 689] on button "Save Workflow" at bounding box center [1402, 685] width 313 height 27
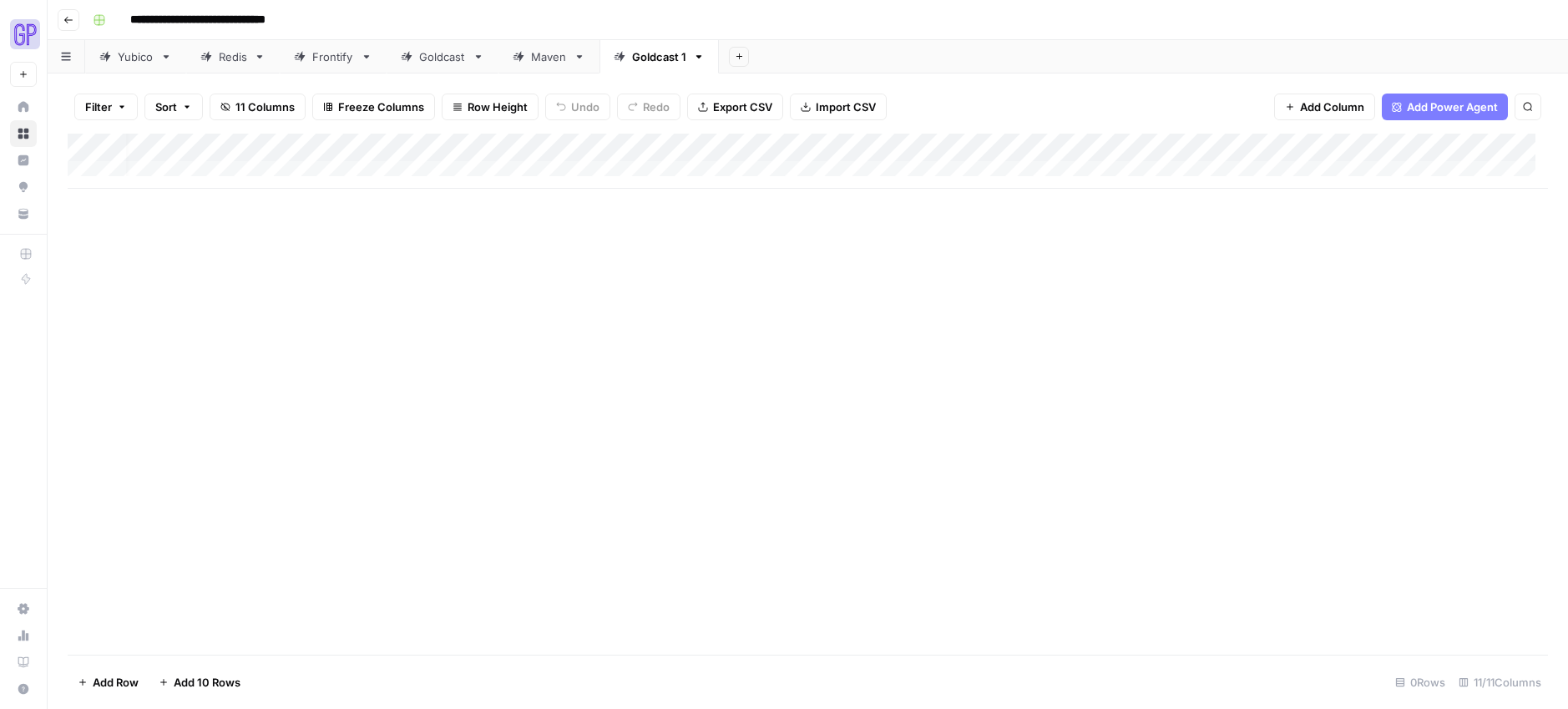
scroll to position [0, 0]
click at [165, 164] on div "Add Column" at bounding box center [808, 161] width 1481 height 55
click at [187, 163] on div at bounding box center [259, 175] width 268 height 31
click at [184, 179] on textarea at bounding box center [259, 176] width 268 height 23
paste textarea "**********"
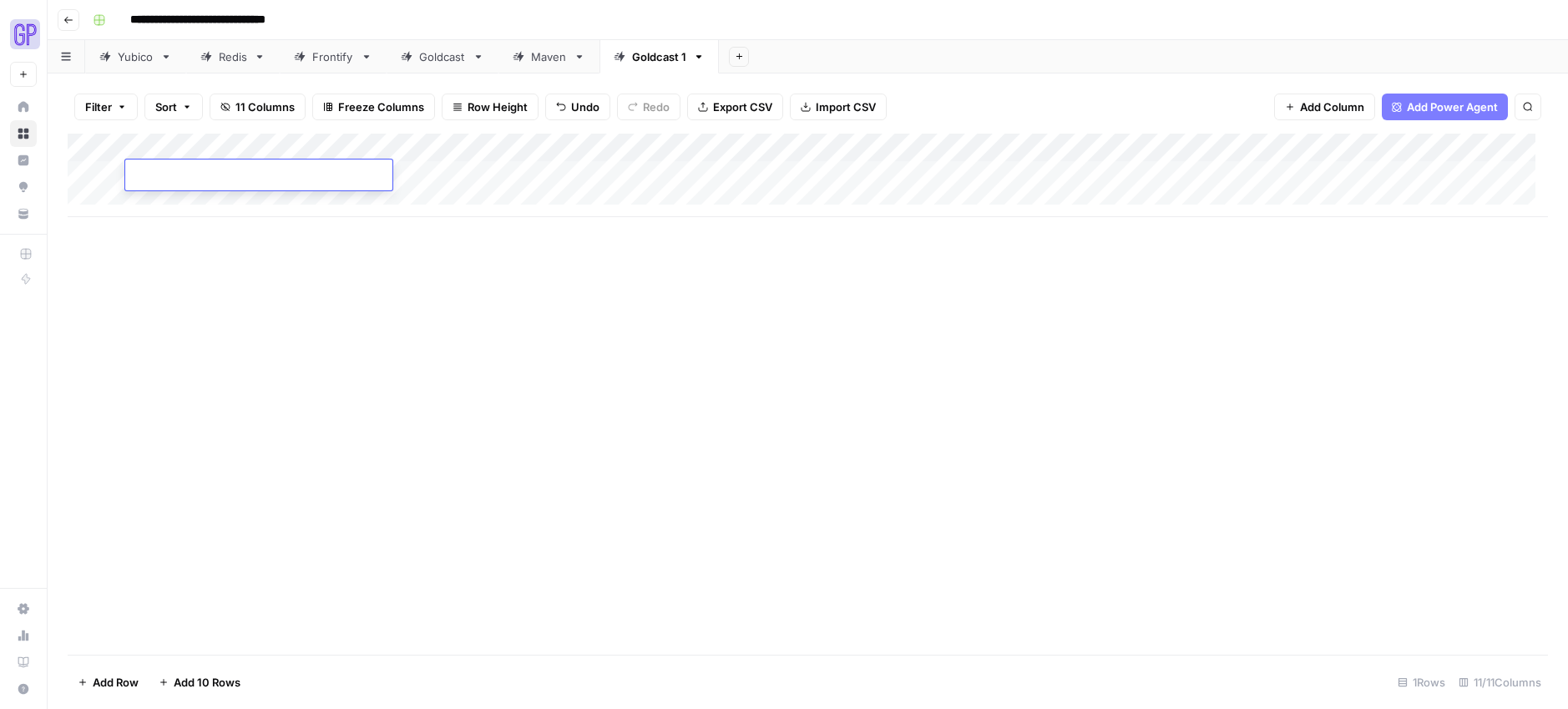
type textarea "**********"
click at [260, 325] on div "Add Column" at bounding box center [808, 394] width 1481 height 521
click at [372, 161] on div "Add Column" at bounding box center [808, 175] width 1481 height 83
click at [371, 178] on div "Add Column" at bounding box center [808, 175] width 1481 height 83
click at [371, 178] on textarea at bounding box center [409, 176] width 268 height 23
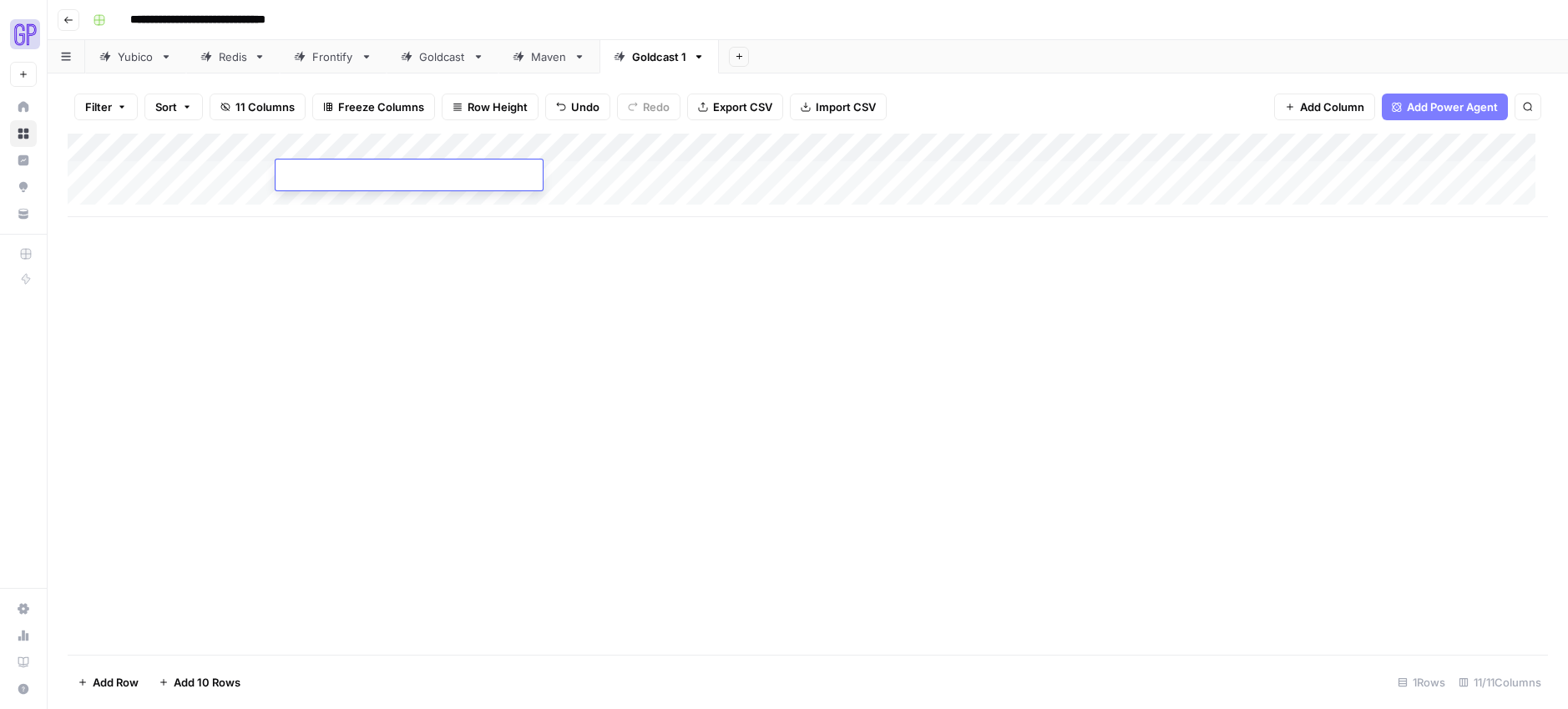
type textarea "**********"
click at [820, 456] on div "Add Column" at bounding box center [808, 394] width 1481 height 521
click at [502, 173] on div "Add Column" at bounding box center [808, 175] width 1481 height 83
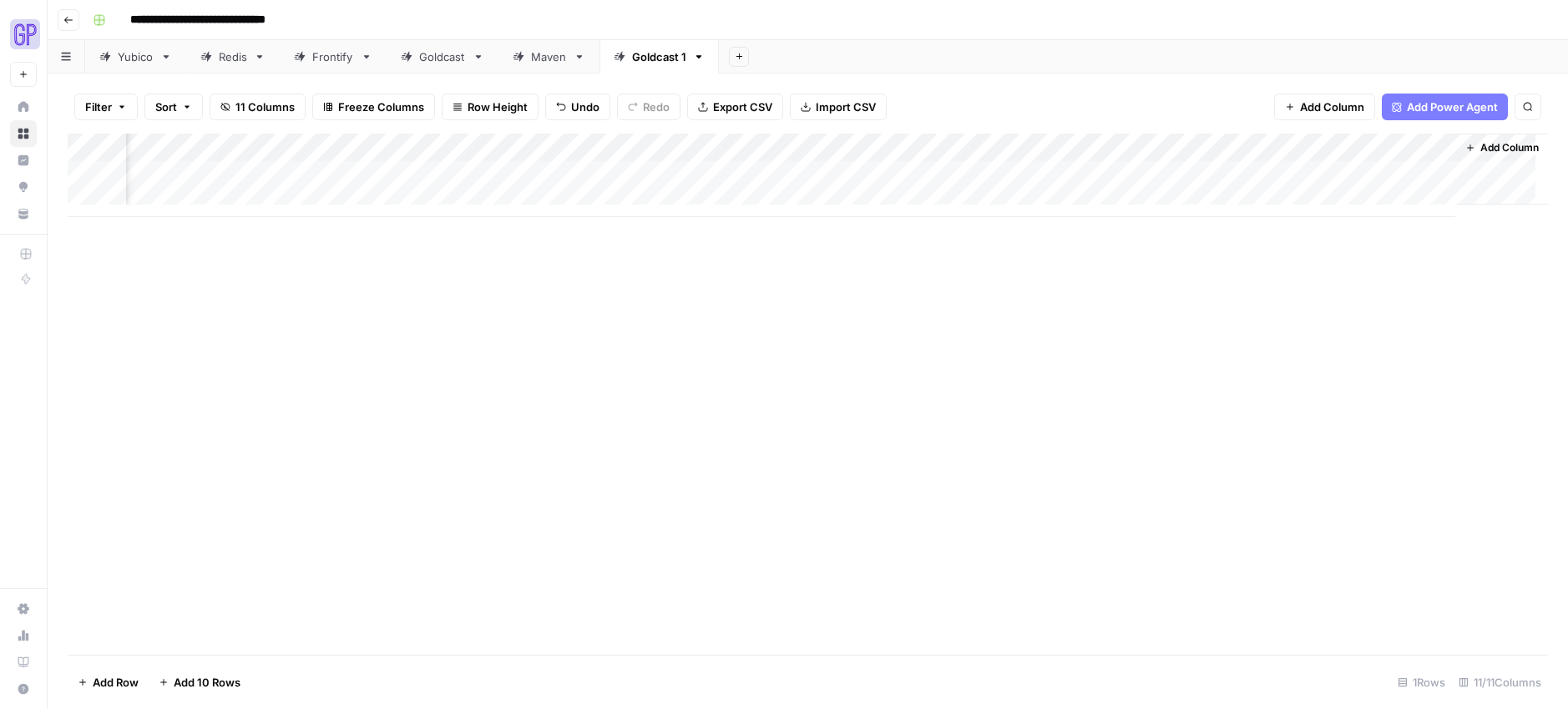
click at [1069, 175] on div "Add Column" at bounding box center [808, 175] width 1481 height 83
click at [1170, 175] on div "Add Column" at bounding box center [808, 175] width 1481 height 83
click at [1171, 175] on div "Add Column" at bounding box center [808, 175] width 1481 height 83
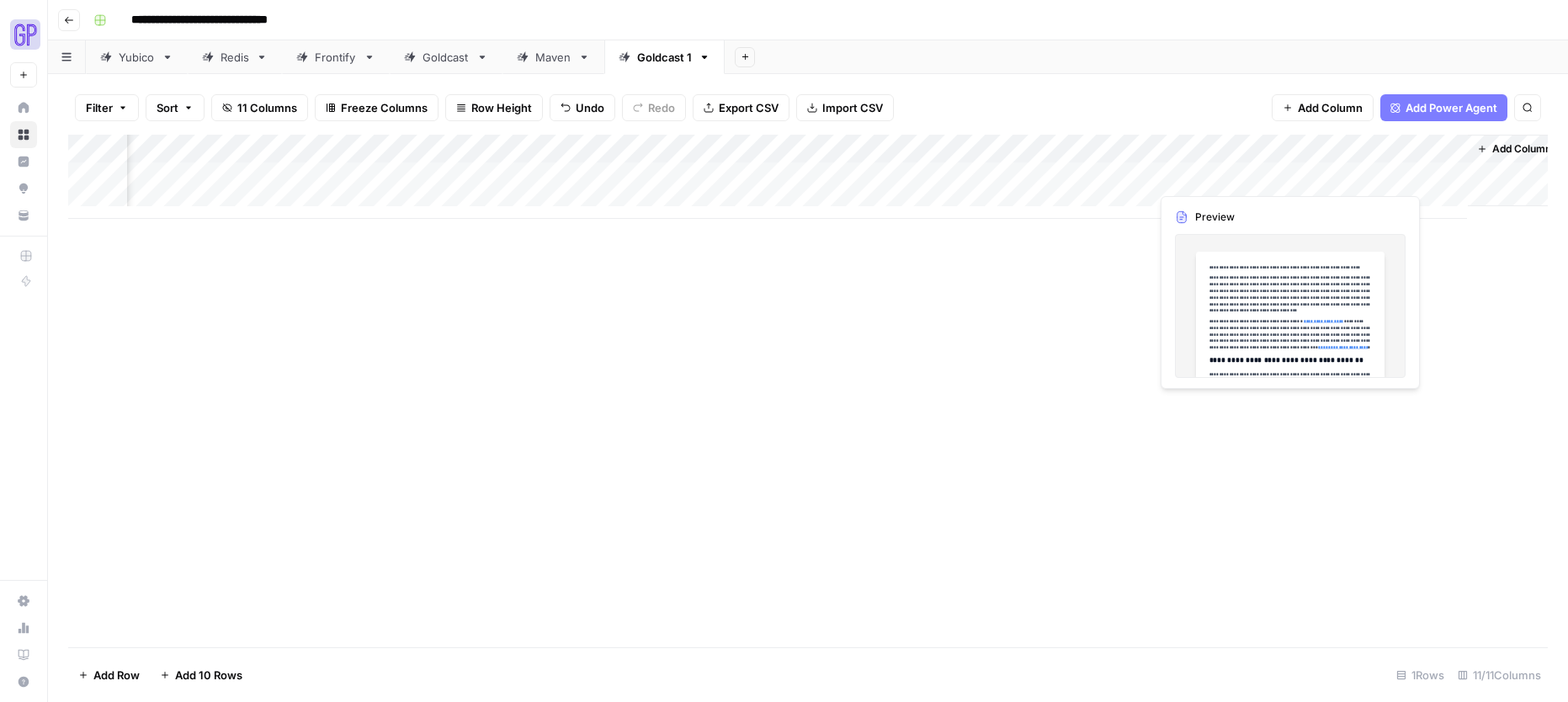
click at [1180, 176] on div at bounding box center [1226, 176] width 154 height 31
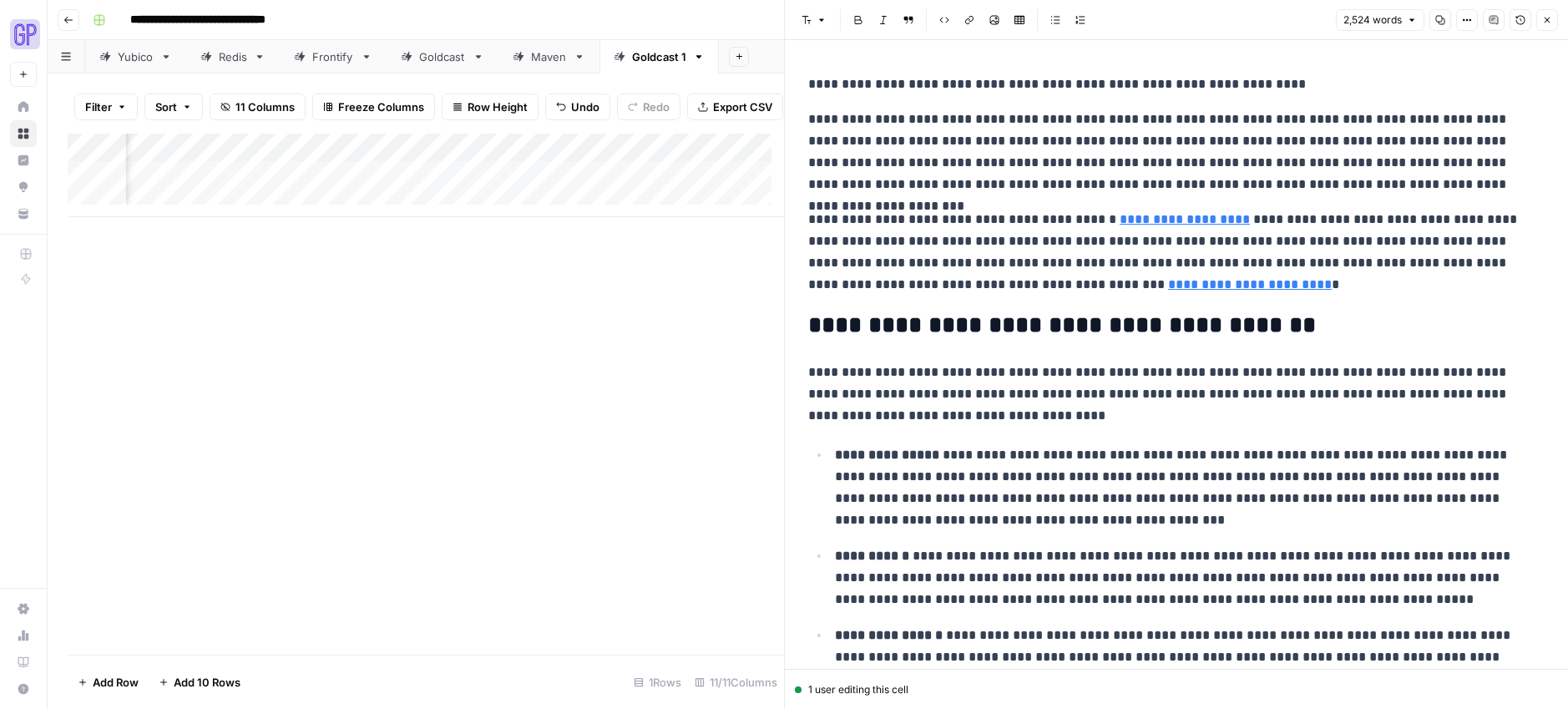
click at [1437, 17] on icon "button" at bounding box center [1441, 20] width 10 height 10
click at [1546, 15] on icon "button" at bounding box center [1547, 20] width 10 height 10
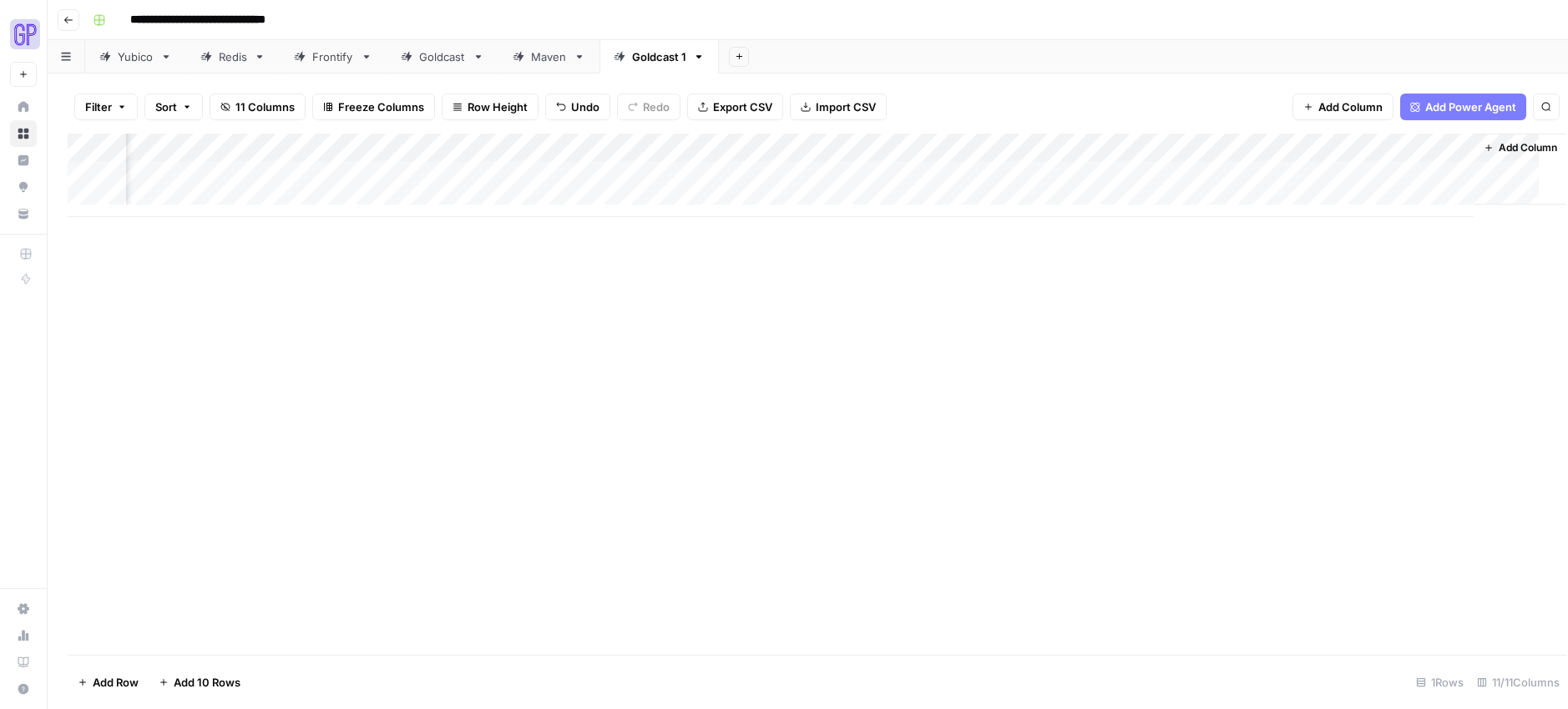
scroll to position [0, 317]
click at [1361, 175] on div "Add Column" at bounding box center [808, 175] width 1481 height 83
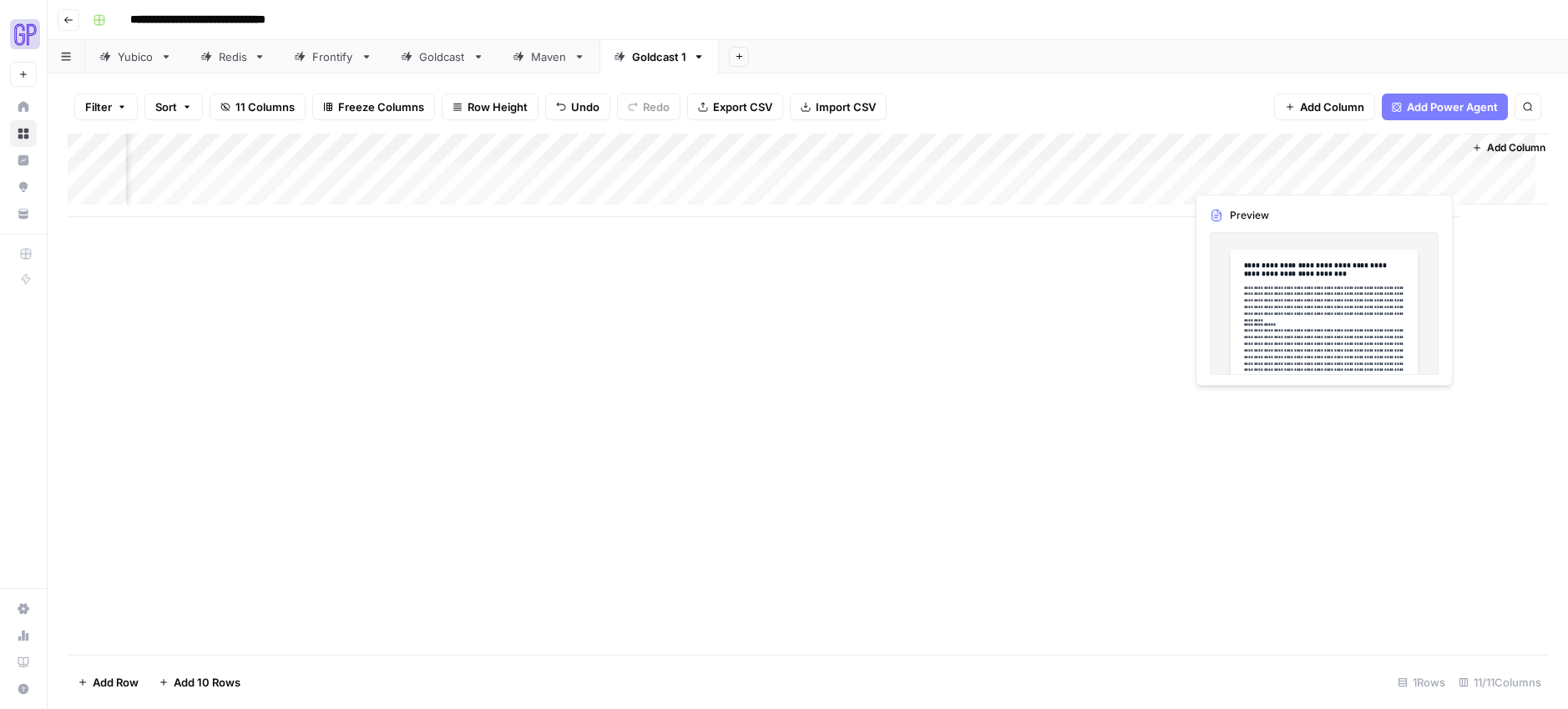
click at [1361, 175] on div "Add Column" at bounding box center [808, 175] width 1481 height 83
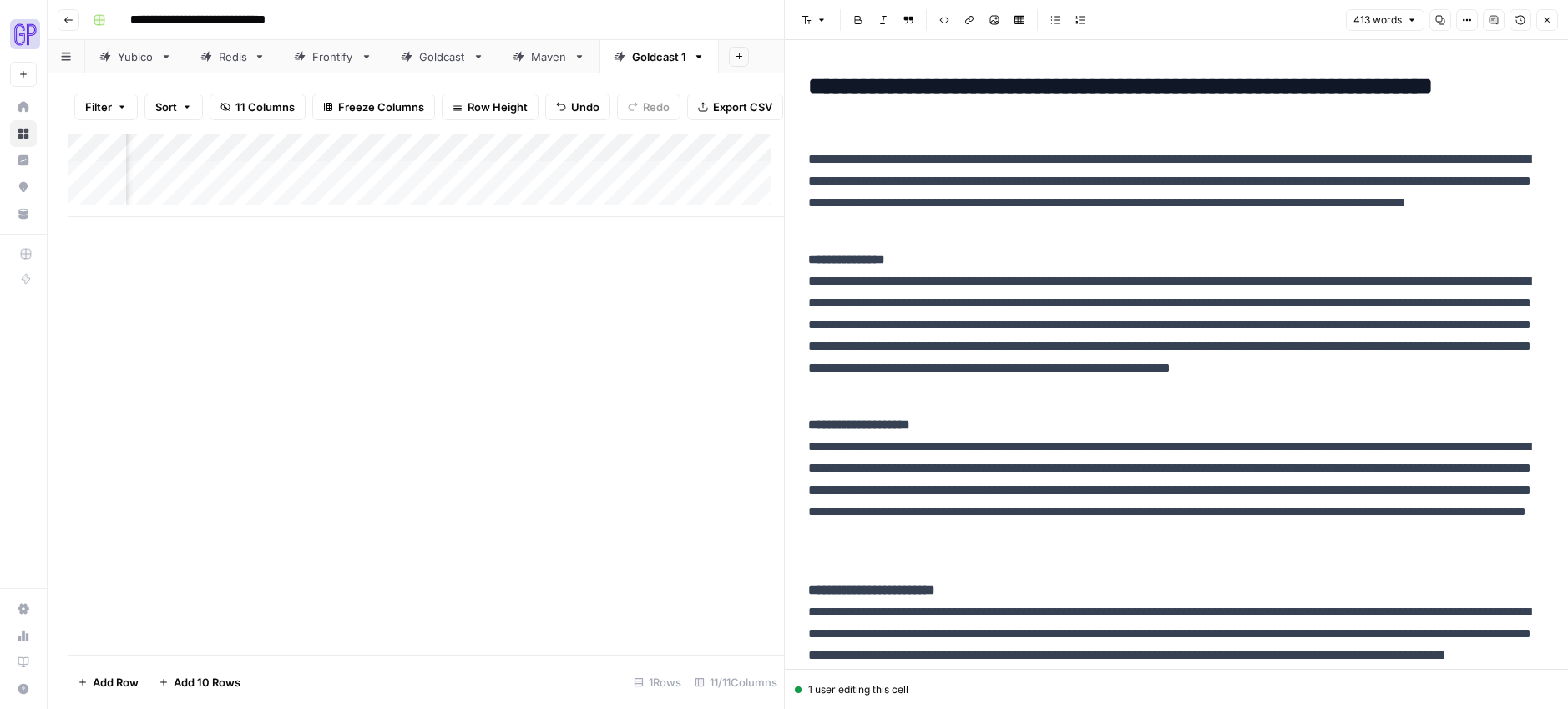
click at [1441, 22] on icon "button" at bounding box center [1441, 20] width 10 height 10
click at [573, 300] on div "Add Column" at bounding box center [425, 394] width 716 height 521
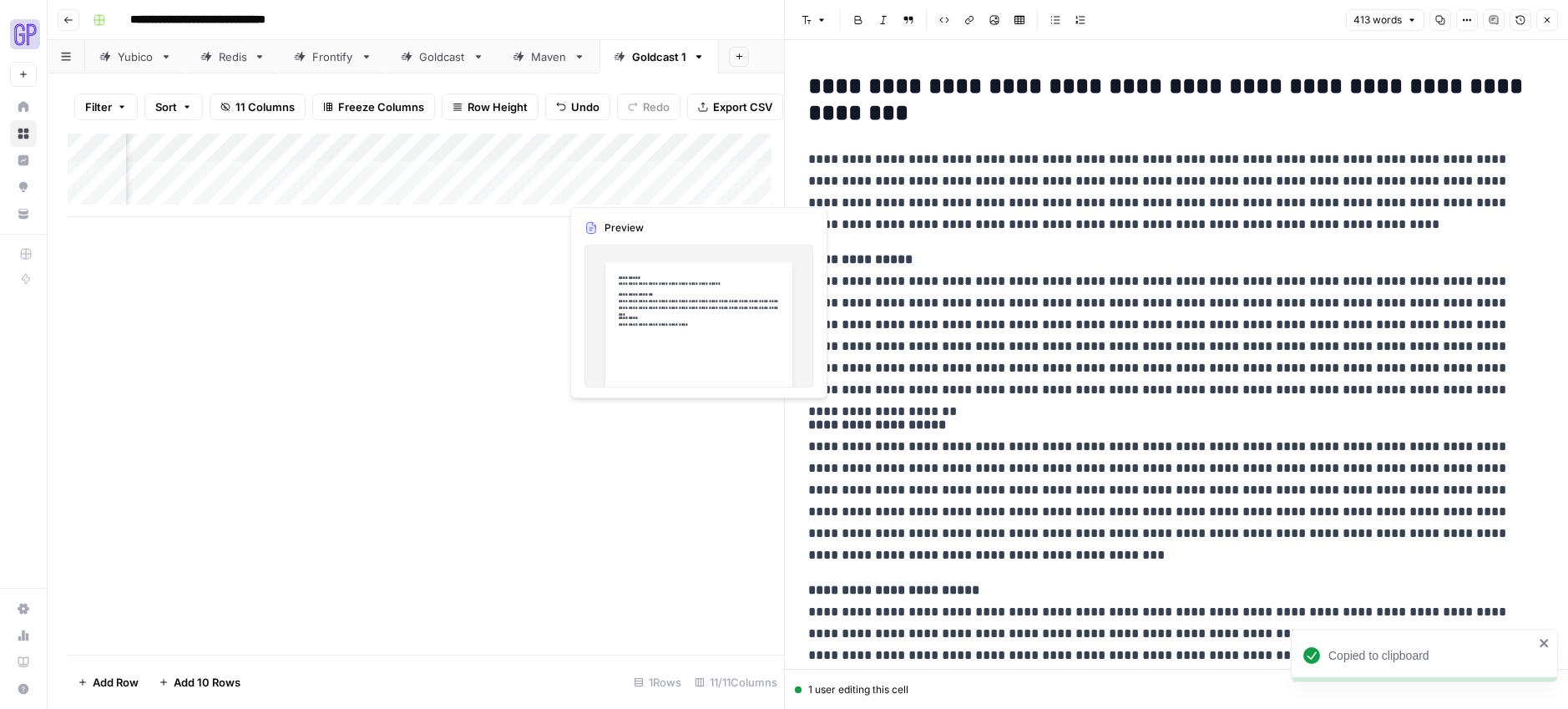
click at [597, 190] on div "Add Column" at bounding box center [425, 175] width 716 height 83
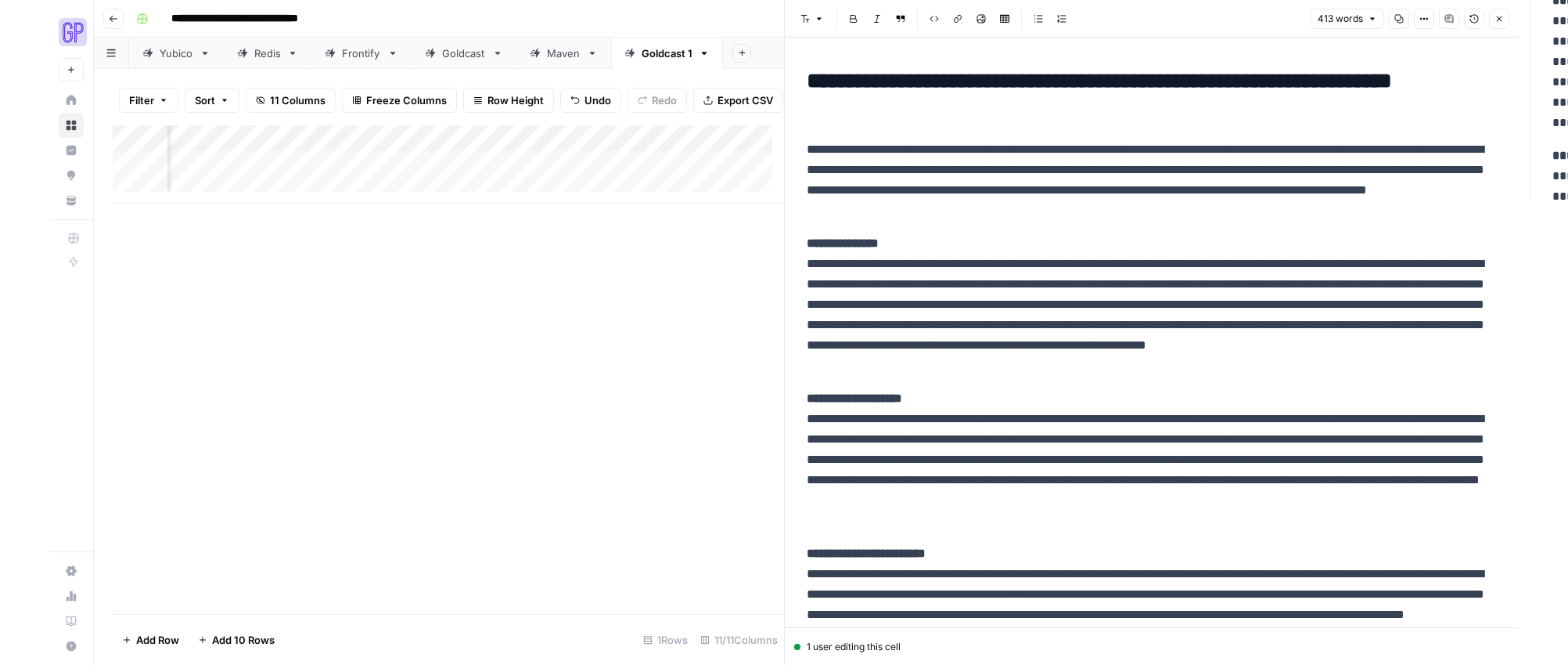
scroll to position [0, 528]
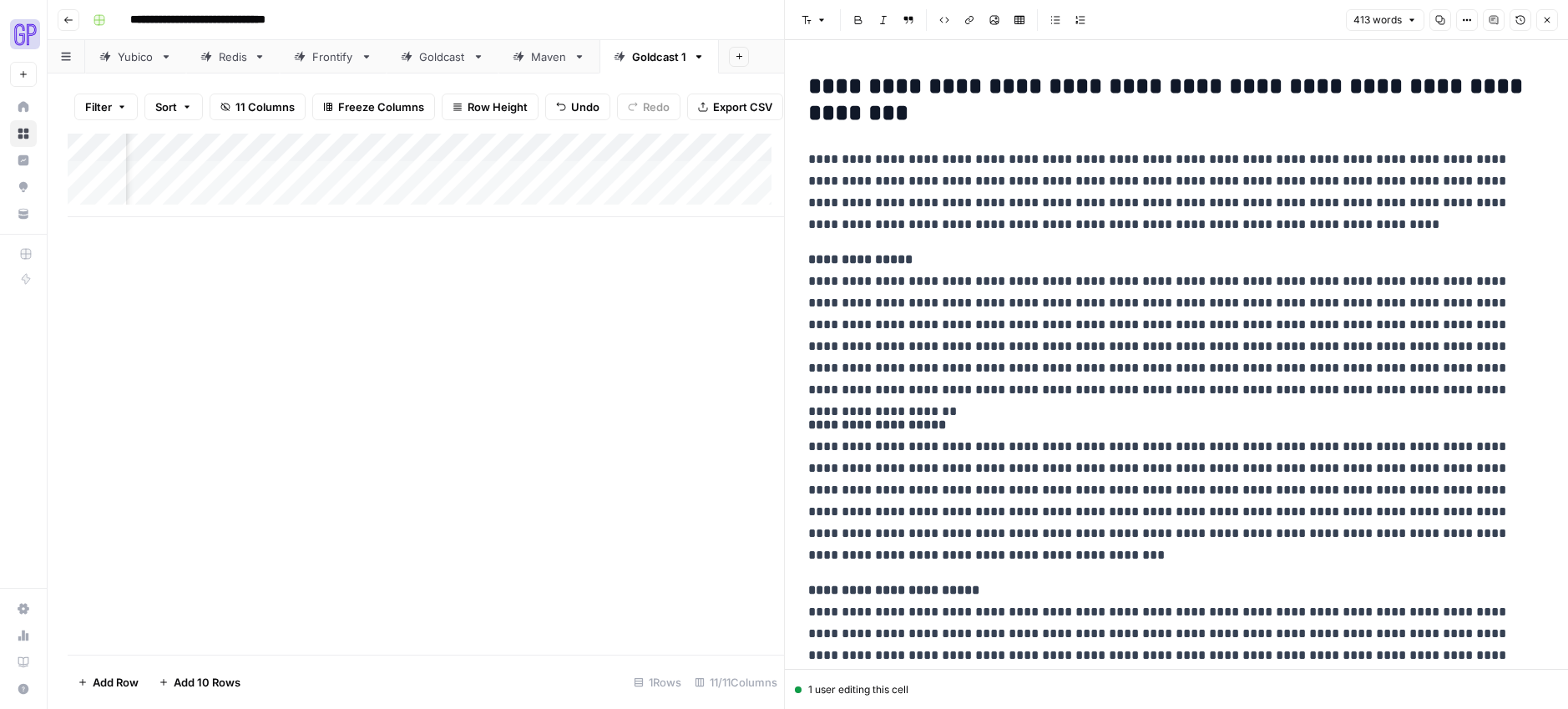
click at [653, 192] on div "Add Column" at bounding box center [425, 175] width 716 height 83
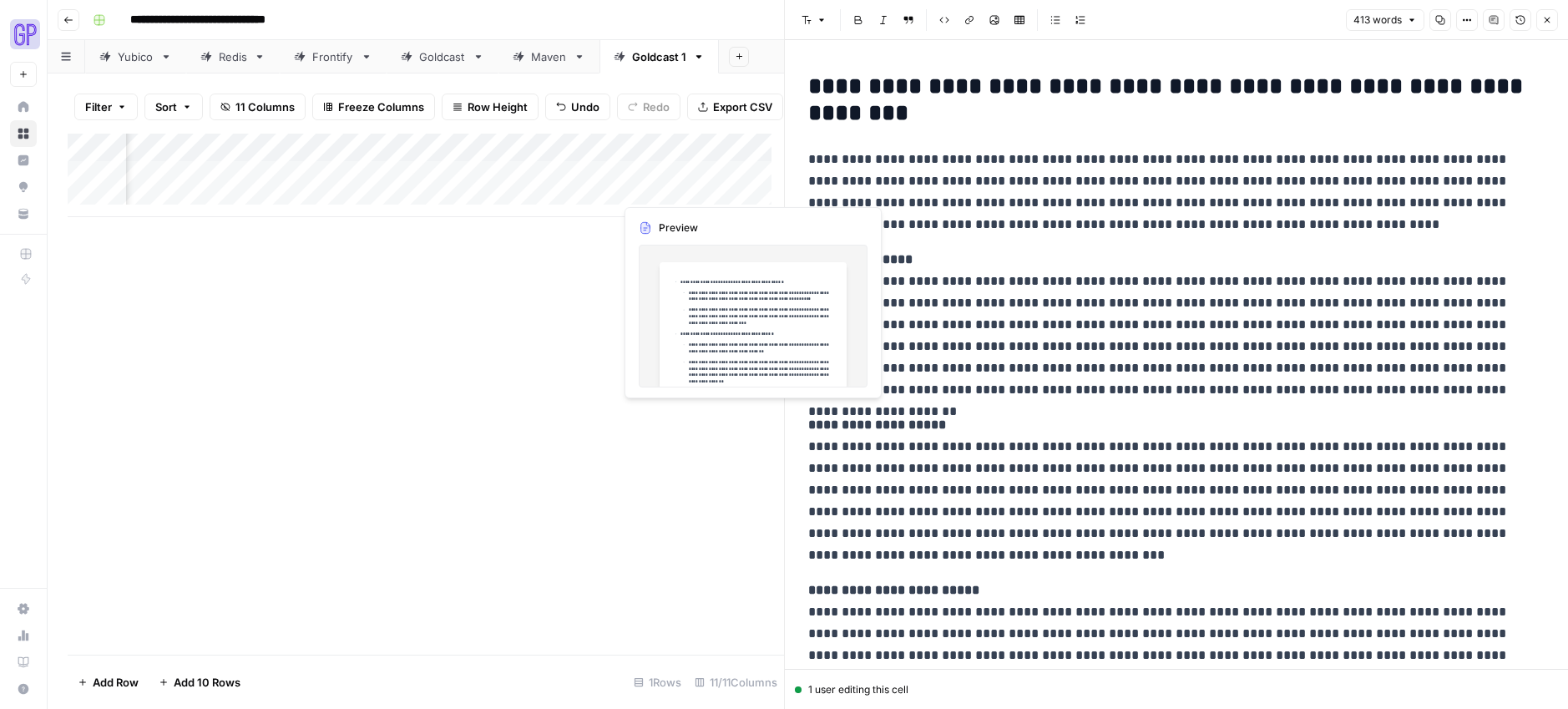
click at [653, 192] on div "Add Column" at bounding box center [425, 175] width 716 height 83
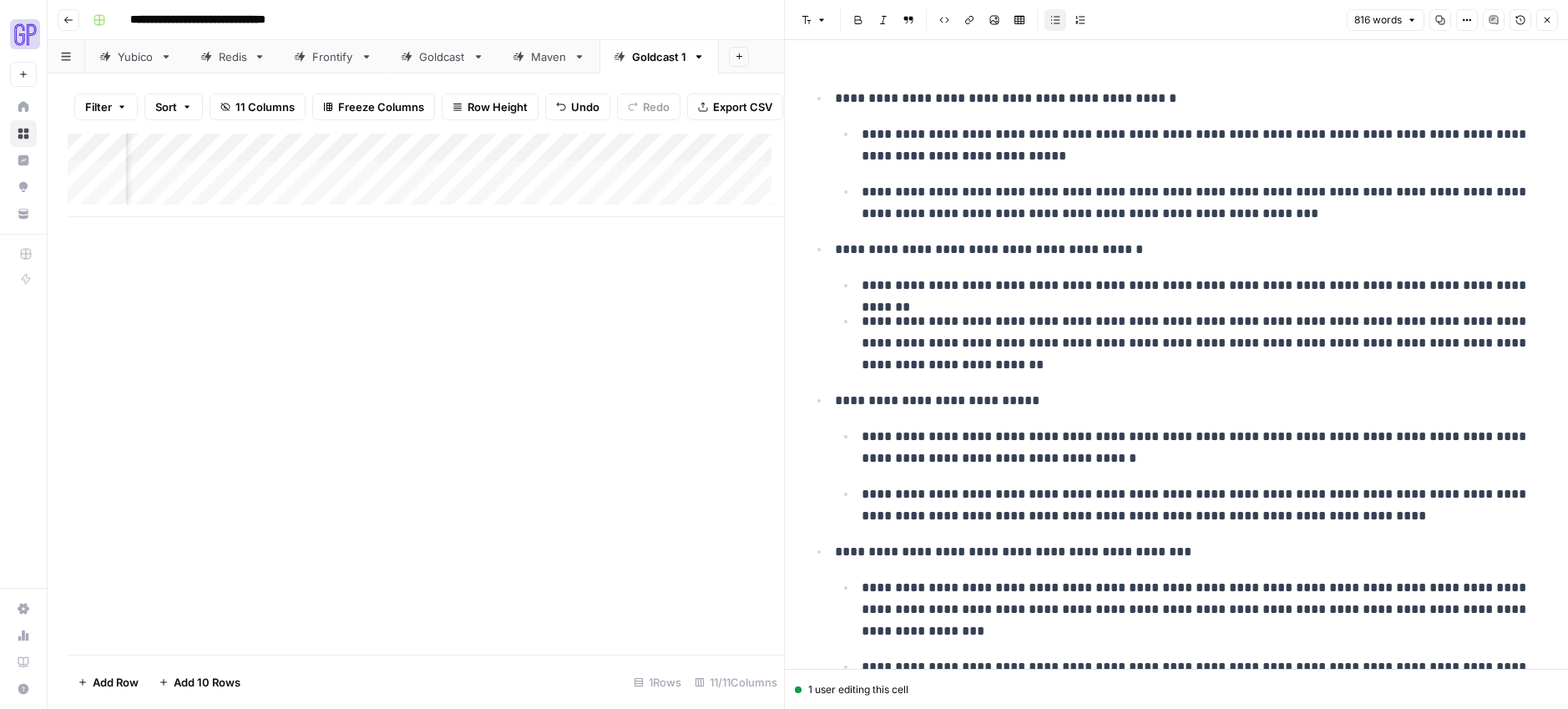
click at [1438, 17] on icon "button" at bounding box center [1441, 20] width 10 height 10
click at [502, 195] on div "Add Column" at bounding box center [425, 175] width 716 height 83
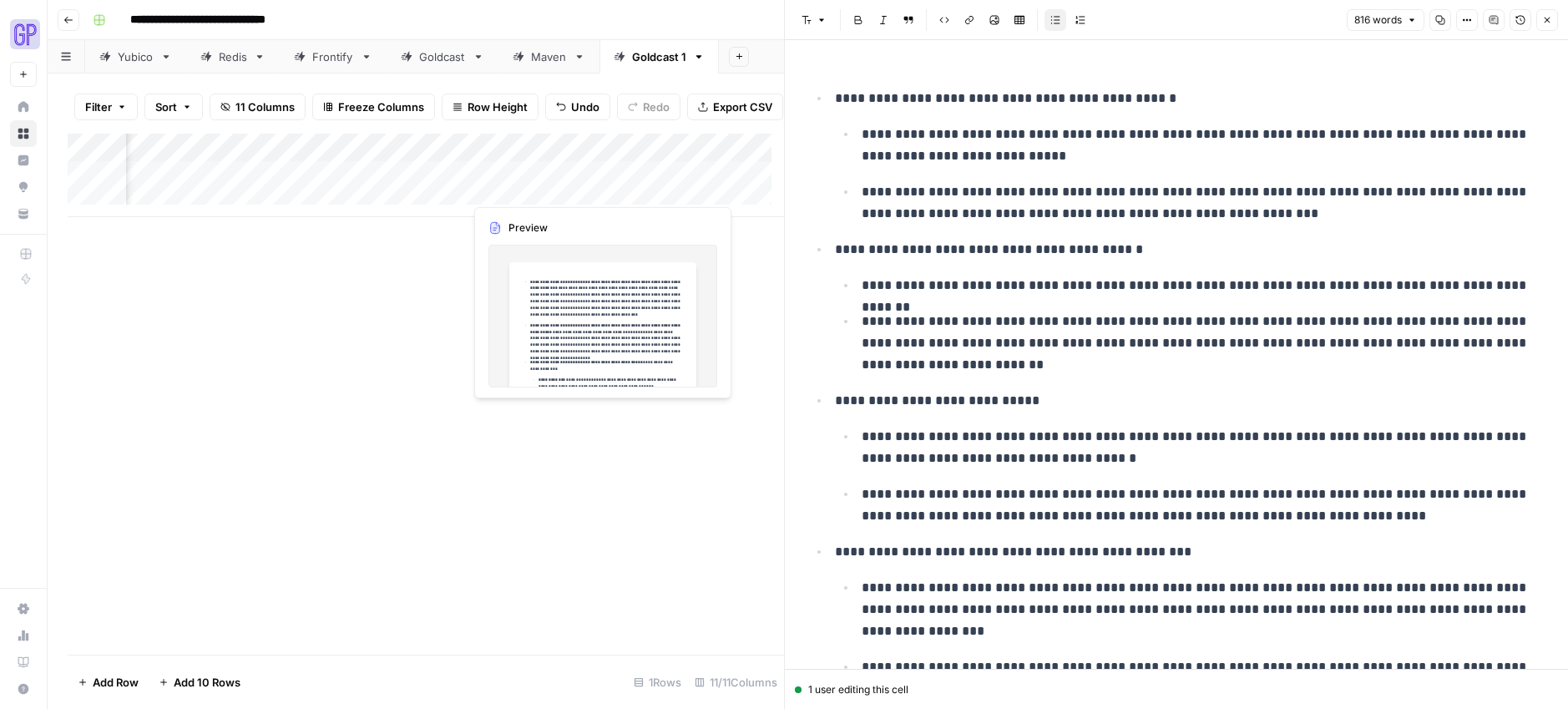
click at [507, 184] on div "Add Column" at bounding box center [425, 175] width 716 height 83
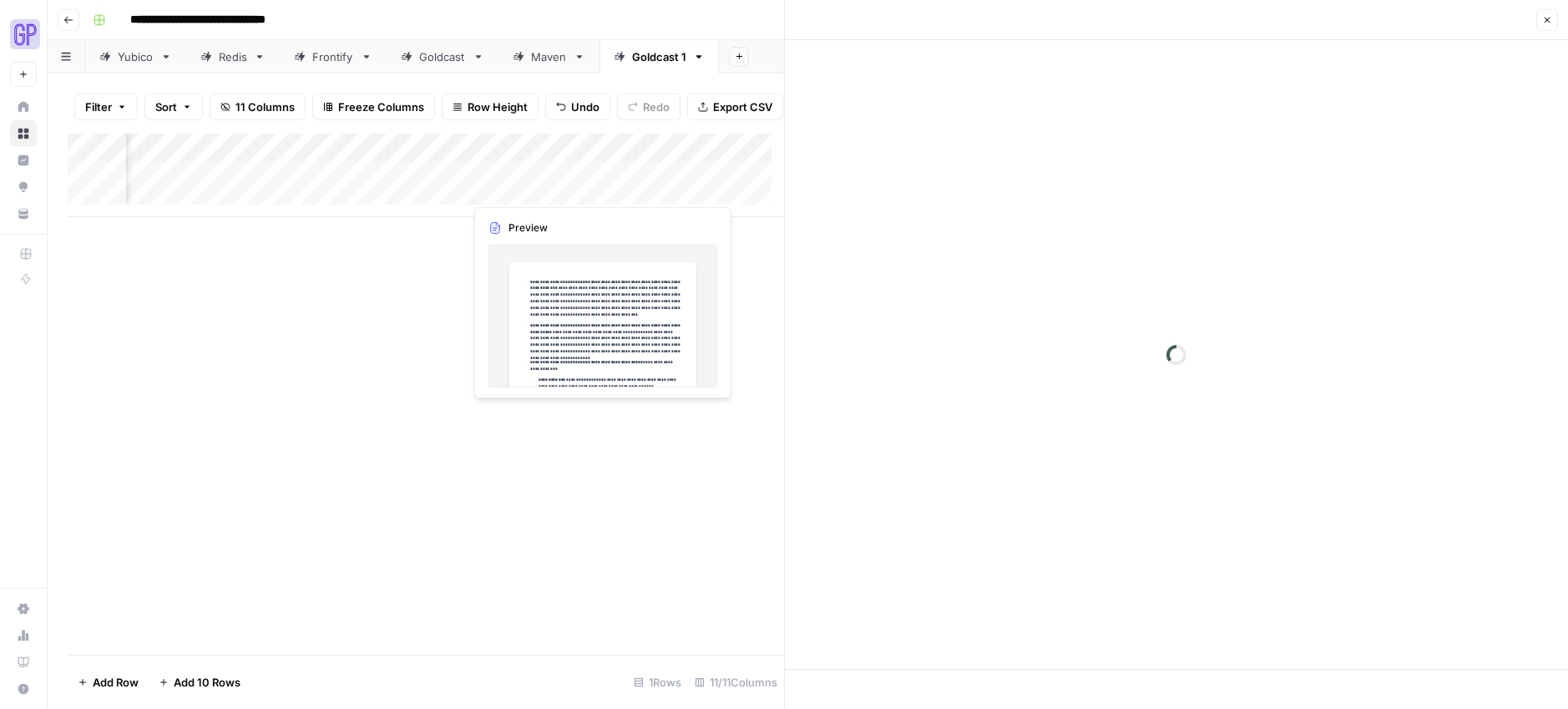
click at [507, 184] on div at bounding box center [539, 188] width 152 height 31
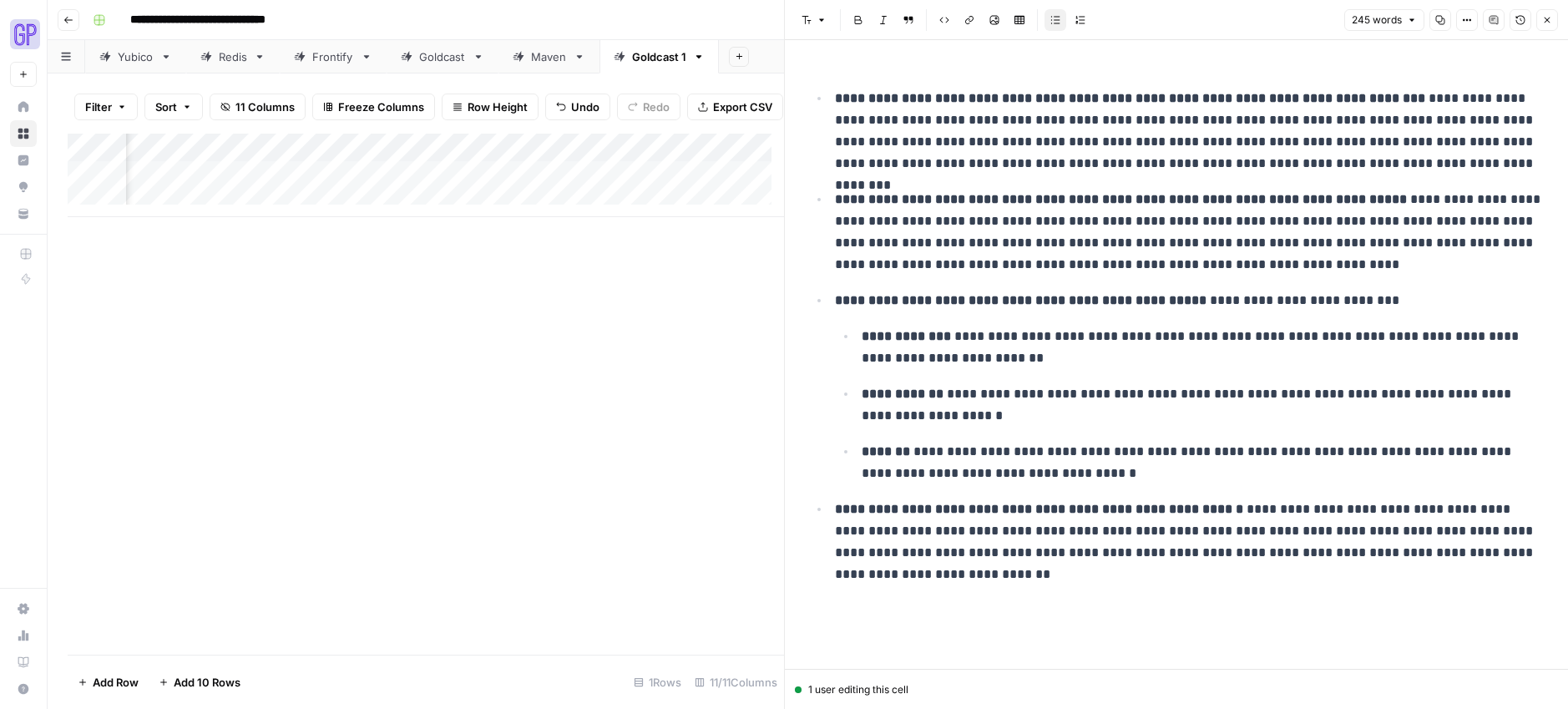
click at [1435, 20] on span "Copy" at bounding box center [1435, 20] width 1 height 1
